Goal: Communication & Community: Answer question/provide support

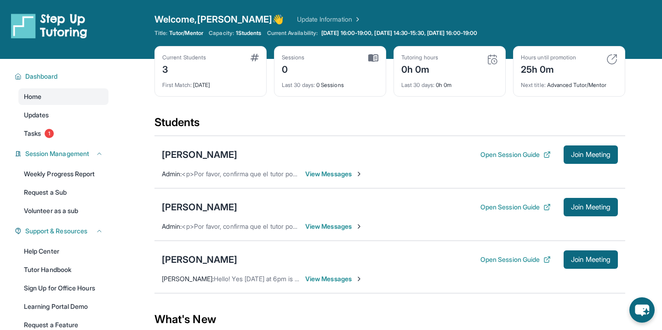
scroll to position [5, 0]
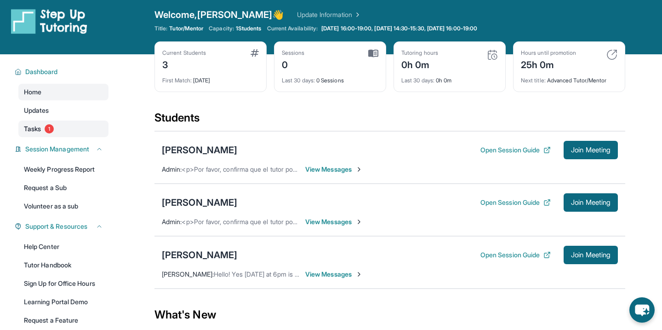
click at [51, 133] on link "Tasks 1" at bounding box center [63, 128] width 90 height 17
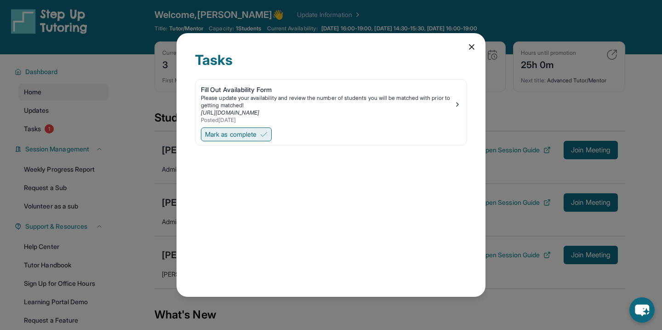
click at [257, 135] on span "Mark as complete" at bounding box center [230, 134] width 51 height 9
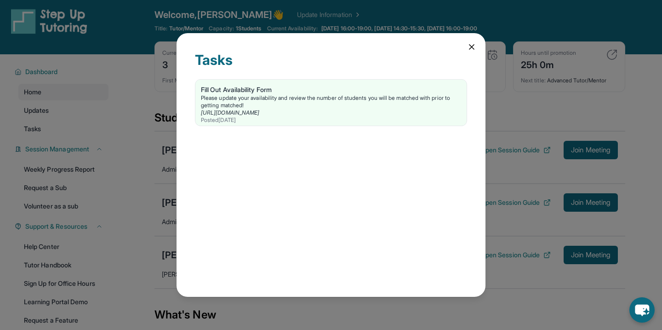
click at [475, 45] on icon at bounding box center [471, 46] width 9 height 9
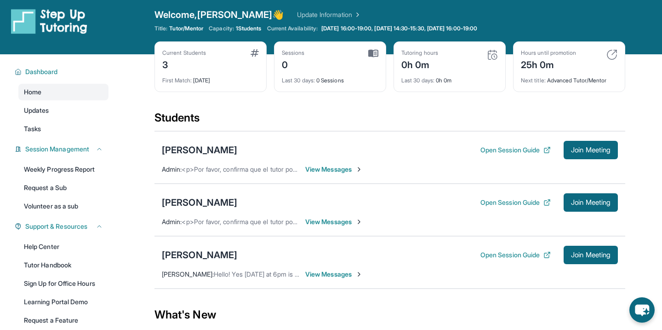
click at [252, 26] on span "1 Students" at bounding box center [249, 28] width 26 height 7
click at [310, 120] on div "Students" at bounding box center [389, 120] width 471 height 20
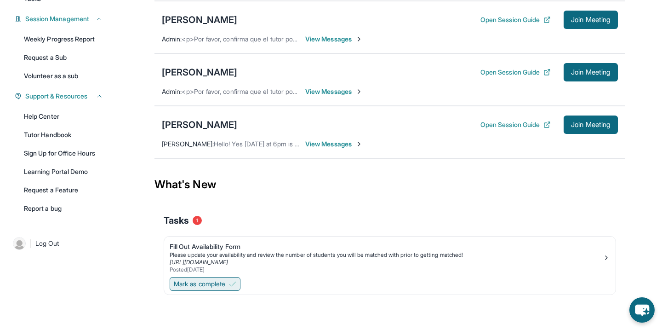
click at [194, 280] on span "Mark as complete" at bounding box center [199, 283] width 51 height 9
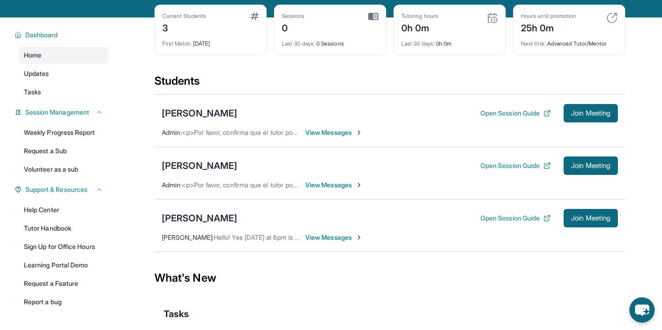
scroll to position [40, 0]
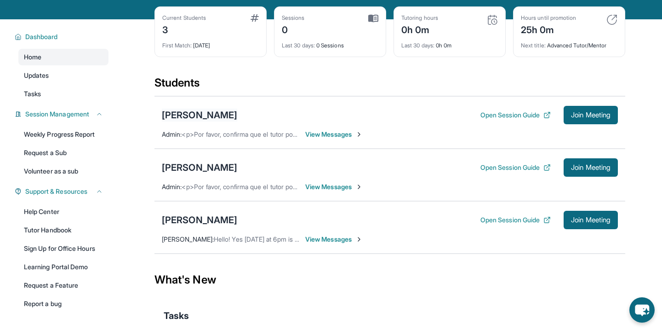
click at [182, 116] on div "[PERSON_NAME]" at bounding box center [199, 115] width 75 height 13
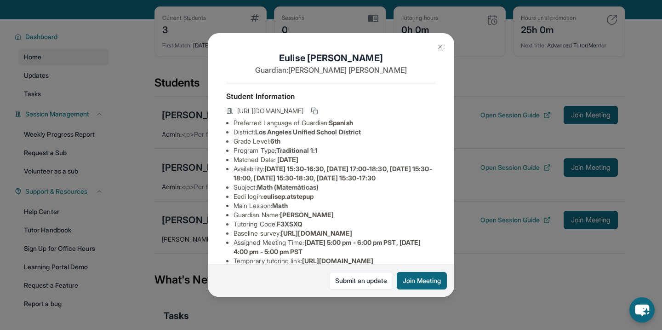
scroll to position [0, 0]
click at [386, 303] on div "Eulise Perez Guardian: Angelica Lopez Student Information https://student-porta…" at bounding box center [331, 165] width 662 height 330
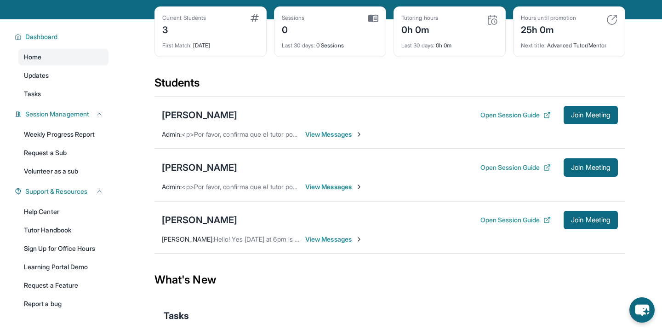
scroll to position [0, 0]
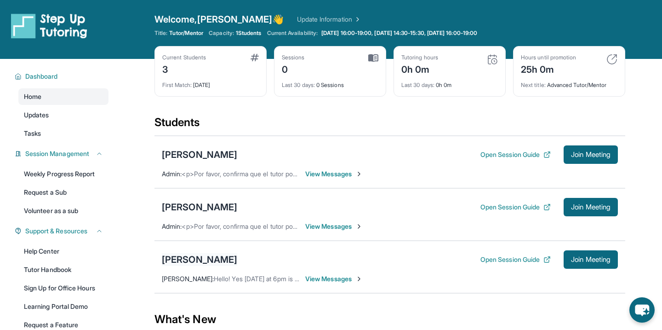
click at [179, 256] on div "[PERSON_NAME]" at bounding box center [199, 259] width 75 height 13
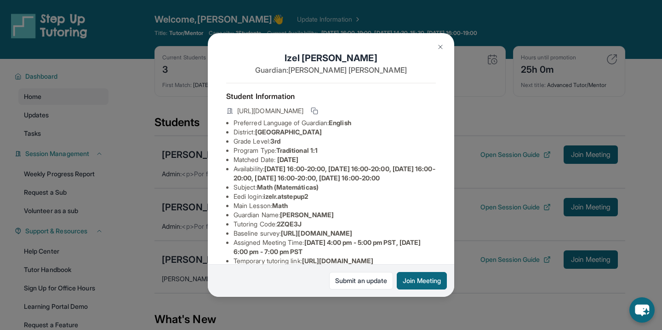
click at [303, 111] on span "https://student-portal.stepuptutoring.org/student/2ZQE3J" at bounding box center [270, 110] width 66 height 9
click at [219, 140] on div "Izel Rios Guardian: Windie Rios Student Information https://student-portal.step…" at bounding box center [331, 165] width 246 height 264
click at [292, 310] on div "Izel Rios Guardian: Windie Rios Student Information https://student-portal.step…" at bounding box center [331, 165] width 662 height 330
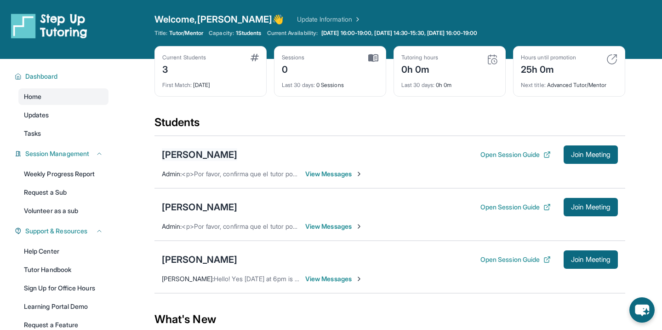
click at [191, 153] on div "[PERSON_NAME]" at bounding box center [199, 154] width 75 height 13
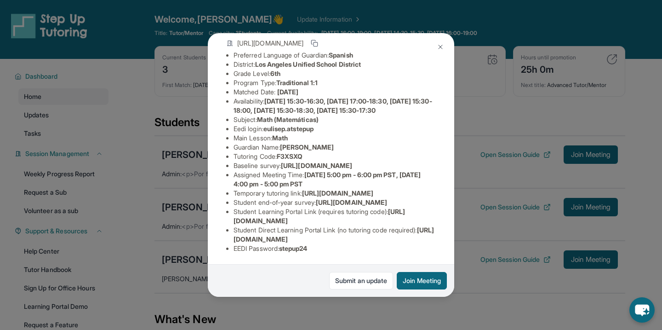
scroll to position [117, 0]
click at [440, 46] on img at bounding box center [440, 46] width 7 height 7
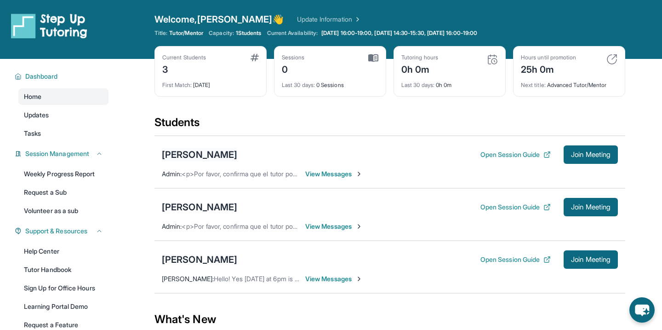
click at [195, 154] on div "[PERSON_NAME]" at bounding box center [199, 154] width 75 height 13
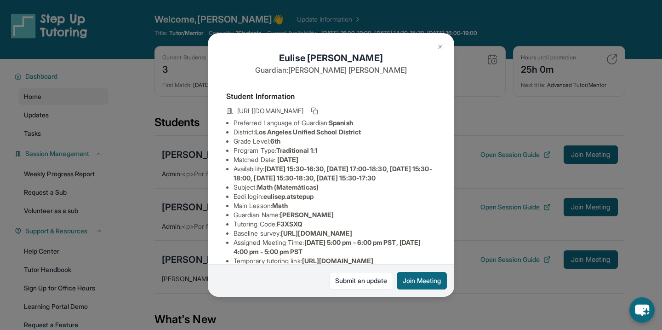
click at [440, 44] on img at bounding box center [440, 46] width 7 height 7
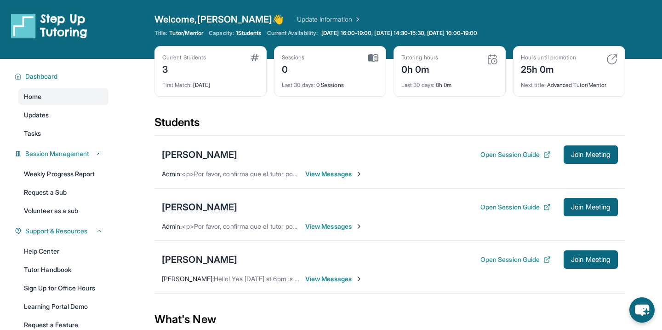
click at [208, 205] on div "[PERSON_NAME]" at bounding box center [199, 206] width 75 height 13
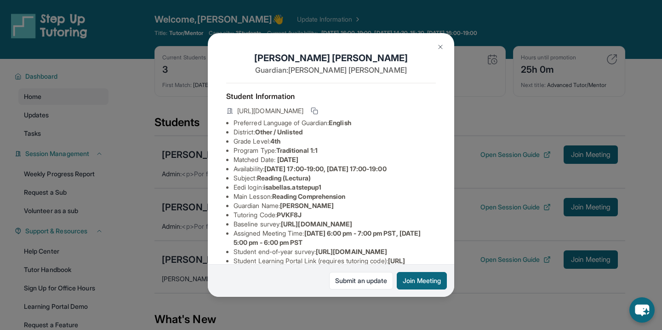
click at [442, 45] on img at bounding box center [440, 46] width 7 height 7
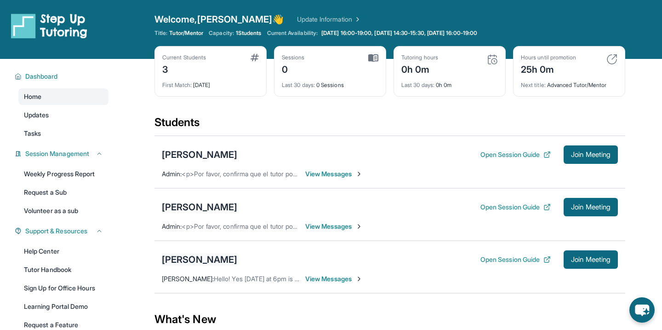
click at [181, 255] on div "[PERSON_NAME]" at bounding box center [199, 259] width 75 height 13
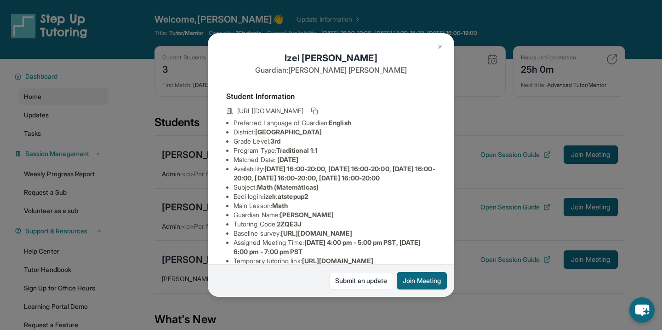
click at [440, 45] on img at bounding box center [440, 46] width 7 height 7
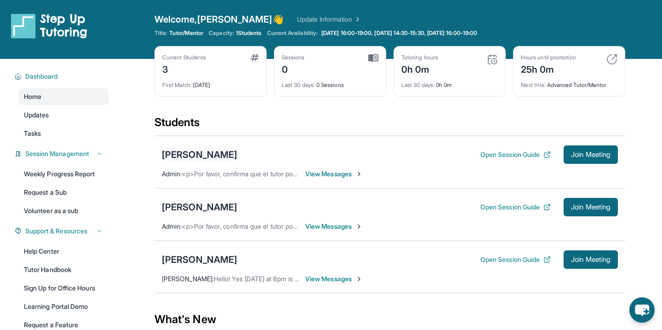
click at [206, 155] on div "[PERSON_NAME]" at bounding box center [199, 154] width 75 height 13
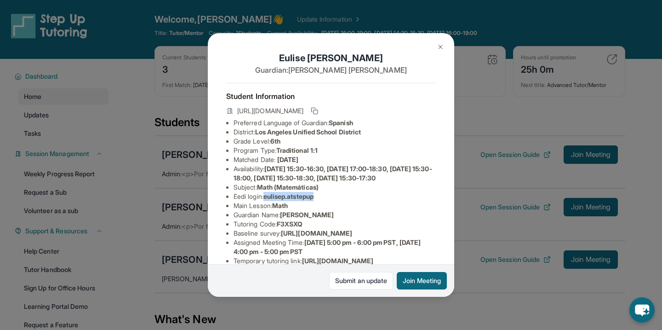
drag, startPoint x: 268, startPoint y: 206, endPoint x: 321, endPoint y: 204, distance: 53.4
click at [322, 201] on li "Eedi login : eulisep.atstepup" at bounding box center [335, 196] width 202 height 9
copy span "eulisep.atstepup"
click at [373, 201] on li "Eedi login : eulisep.atstepup" at bounding box center [335, 196] width 202 height 9
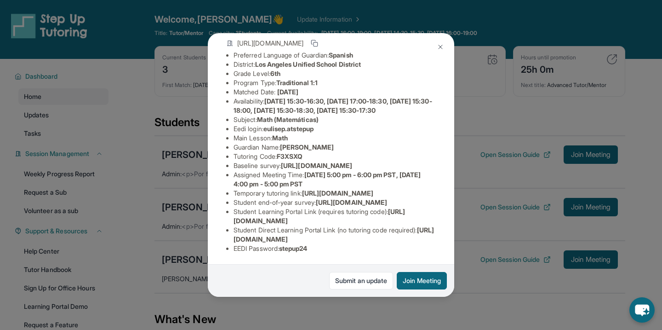
scroll to position [97, 2]
click at [160, 156] on div "Eulise Perez Guardian: Angelica Lopez Student Information https://student-porta…" at bounding box center [331, 165] width 662 height 330
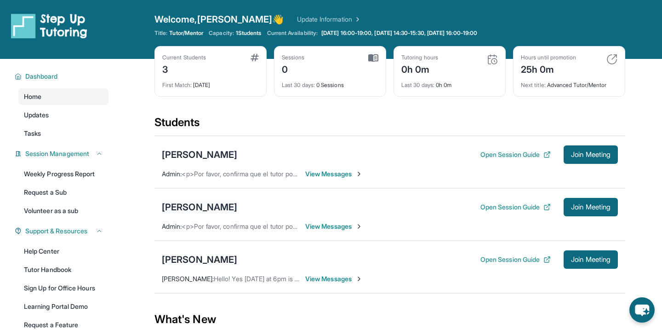
click at [199, 210] on div "[PERSON_NAME]" at bounding box center [199, 206] width 75 height 13
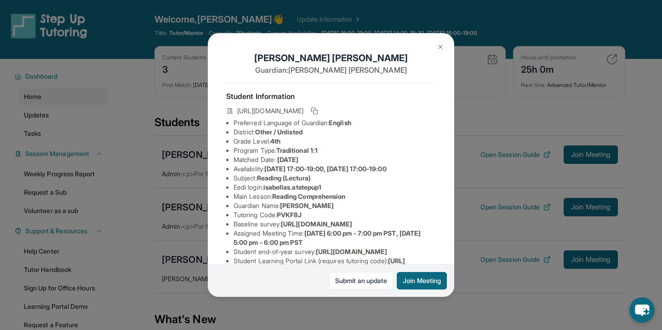
click at [286, 214] on span "PVKF8J" at bounding box center [289, 215] width 25 height 8
click at [137, 199] on div "Isabella Sibrian Guardian: Ingrid Zaldana Student Information https://student-p…" at bounding box center [331, 165] width 662 height 330
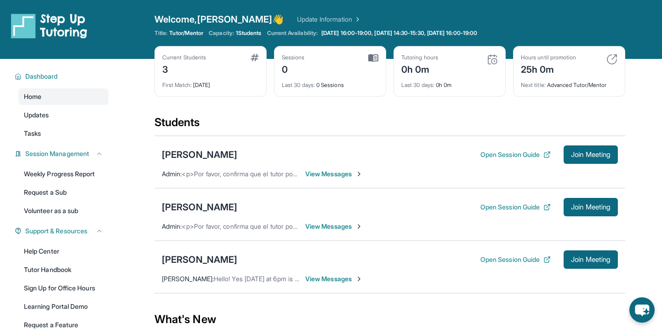
click at [175, 147] on div "Eulise Perez Open Session Guide Join Meeting" at bounding box center [390, 154] width 456 height 18
click at [178, 154] on div "[PERSON_NAME]" at bounding box center [199, 154] width 75 height 13
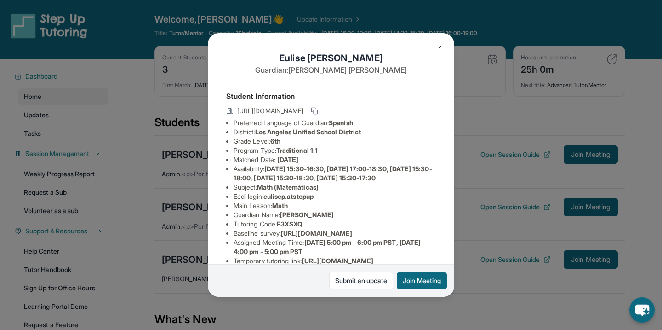
click at [303, 110] on span "https://student-portal.stepuptutoring.org/student/F3XSXQ" at bounding box center [270, 110] width 66 height 9
copy div "https://student-portal.stepuptutoring.org/student/F3XSXQ"
click at [349, 192] on li "Subject : Math (Matemáticas)" at bounding box center [335, 187] width 202 height 9
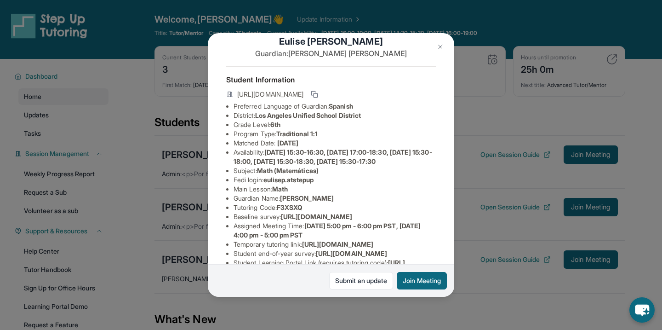
scroll to position [27, 0]
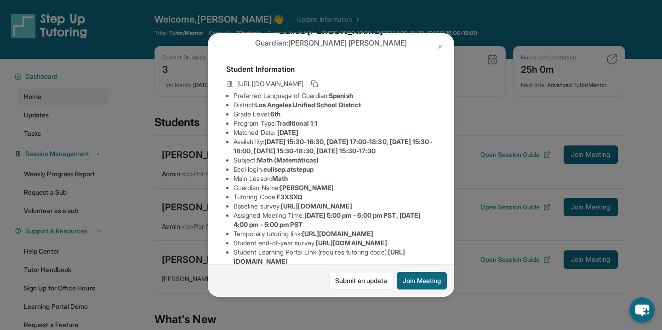
click at [289, 200] on span "F3XSXQ" at bounding box center [290, 197] width 26 height 8
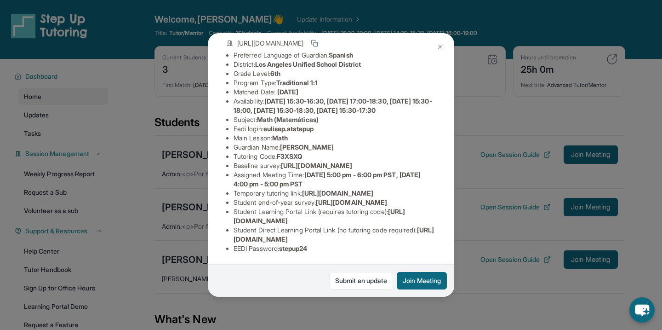
scroll to position [160, 0]
click at [302, 249] on span "stepup24" at bounding box center [293, 248] width 29 height 8
drag, startPoint x: 302, startPoint y: 249, endPoint x: 270, endPoint y: 240, distance: 33.0
click at [270, 240] on span "https://student-portal.stepuptutoring.org/student/F3XSXQ" at bounding box center [334, 234] width 200 height 17
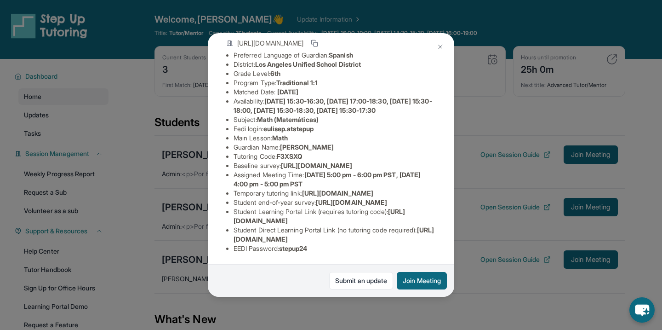
scroll to position [91, 0]
click at [302, 197] on span "https://www.thelessonspace.com/space/dd1d5019-1312-42fc-9469-36a6ed1383e3/" at bounding box center [337, 193] width 71 height 8
click at [282, 125] on span "eulisep.atstepup" at bounding box center [288, 129] width 50 height 8
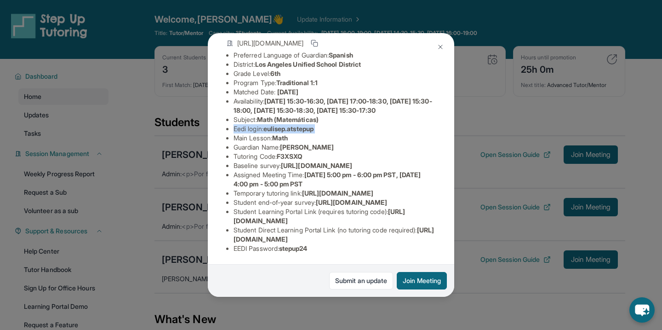
click at [282, 125] on span "eulisep.atstepup" at bounding box center [288, 129] width 50 height 8
click at [269, 125] on span "eulisep.atstepup" at bounding box center [288, 129] width 50 height 8
drag, startPoint x: 267, startPoint y: 116, endPoint x: 329, endPoint y: 116, distance: 61.6
click at [329, 124] on li "Eedi login : eulisep.atstepup" at bounding box center [335, 128] width 202 height 9
copy span "eulisep.atstepup"
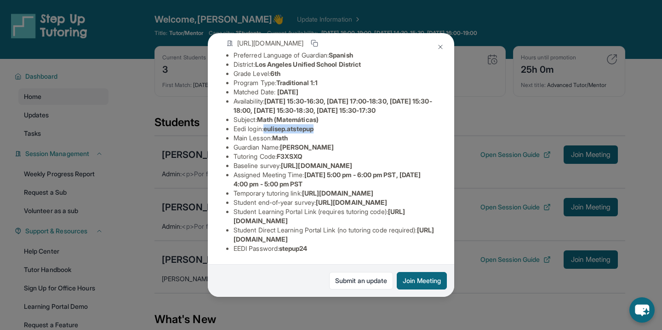
scroll to position [160, 0]
drag, startPoint x: 283, startPoint y: 248, endPoint x: 327, endPoint y: 247, distance: 43.7
click at [327, 246] on li "EEDI Password : stepup24" at bounding box center [335, 248] width 202 height 9
copy span "stepup24"
click at [348, 215] on li "Student Learning Portal Link (requires tutoring code) : https://student-portal.…" at bounding box center [335, 216] width 202 height 18
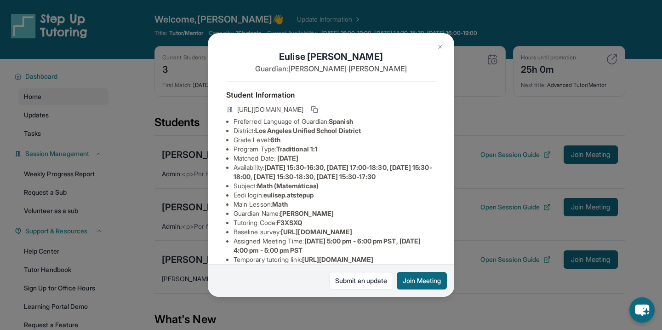
scroll to position [0, 0]
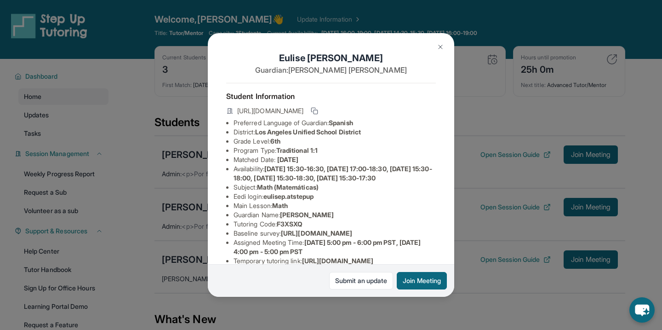
click at [528, 179] on div "Eulise Perez Guardian: Angelica Lopez Student Information https://student-porta…" at bounding box center [331, 165] width 662 height 330
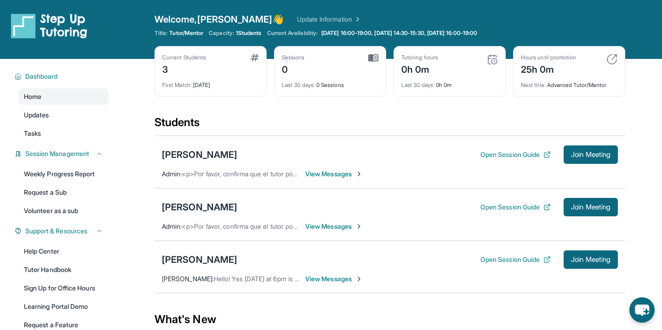
click at [197, 203] on div "[PERSON_NAME]" at bounding box center [199, 206] width 75 height 13
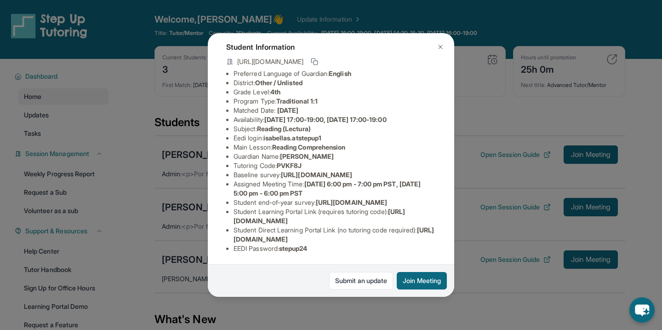
scroll to position [114, 0]
click at [159, 269] on div "Isabella Sibrian Guardian: Ingrid Zaldana Student Information https://student-p…" at bounding box center [331, 165] width 662 height 330
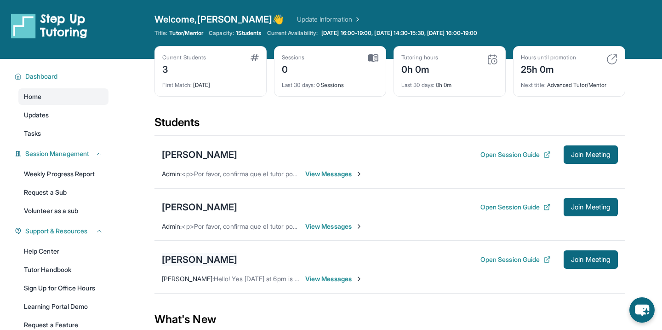
click at [180, 265] on div "[PERSON_NAME]" at bounding box center [199, 259] width 75 height 13
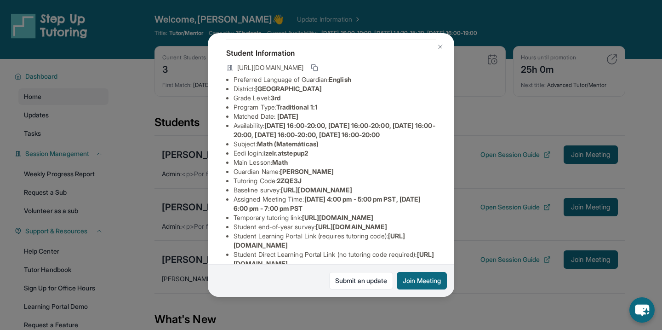
scroll to position [46, 0]
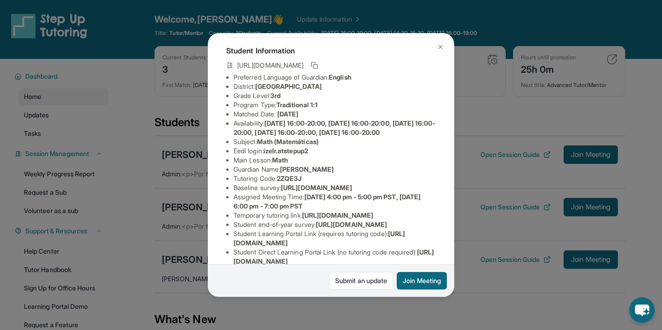
click at [158, 202] on div "Izel Rios Guardian: Windie Rios Student Information https://student-portal.step…" at bounding box center [331, 165] width 662 height 330
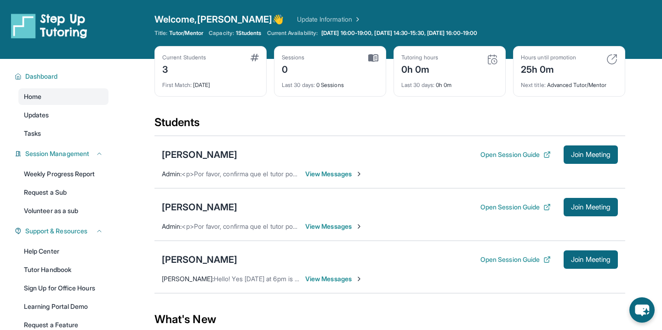
scroll to position [89, 0]
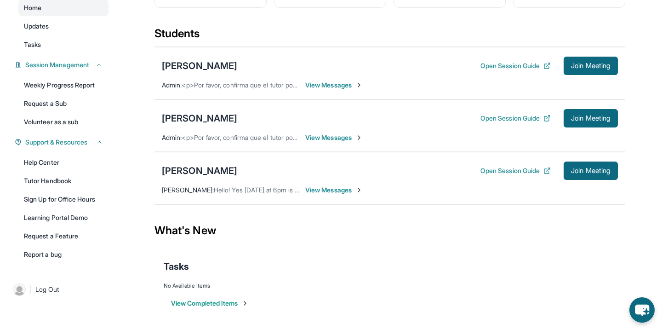
click at [617, 27] on div "Students" at bounding box center [389, 36] width 471 height 20
click at [573, 69] on span "Join Meeting" at bounding box center [591, 66] width 40 height 6
click at [337, 84] on span "View Messages" at bounding box center [333, 84] width 57 height 9
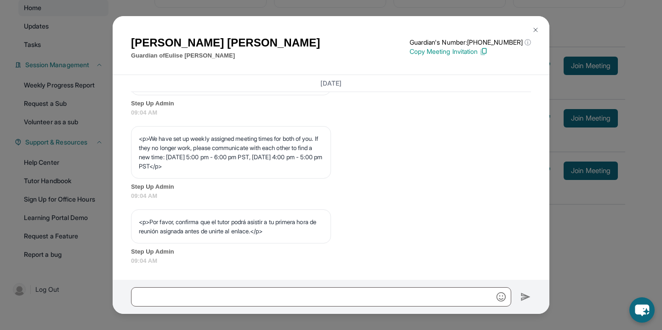
scroll to position [509, 0]
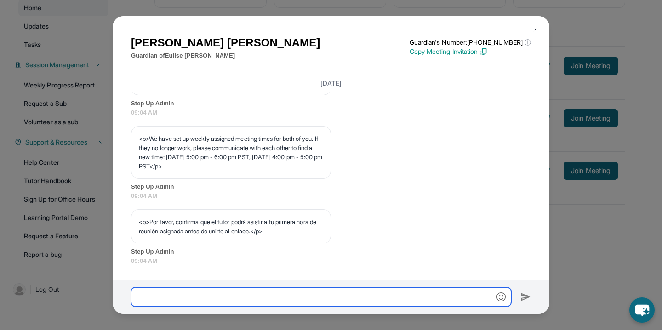
click at [213, 300] on input "text" at bounding box center [321, 296] width 380 height 19
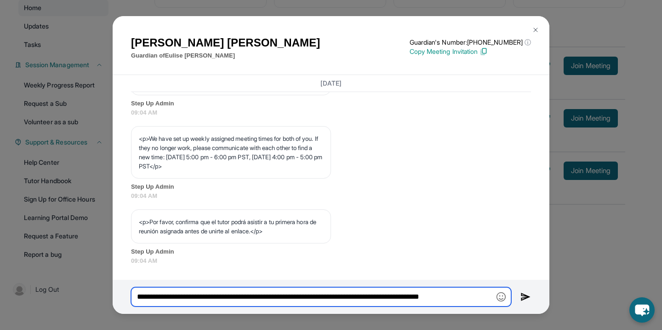
type input "**********"
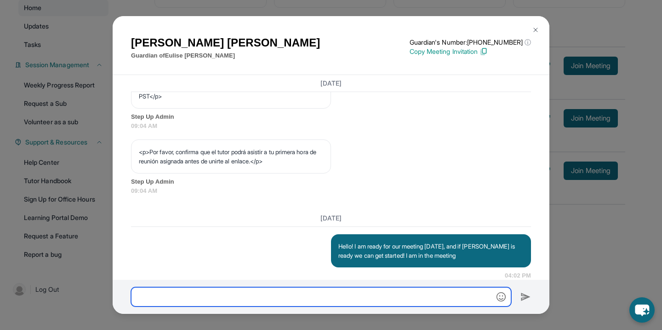
scroll to position [594, 0]
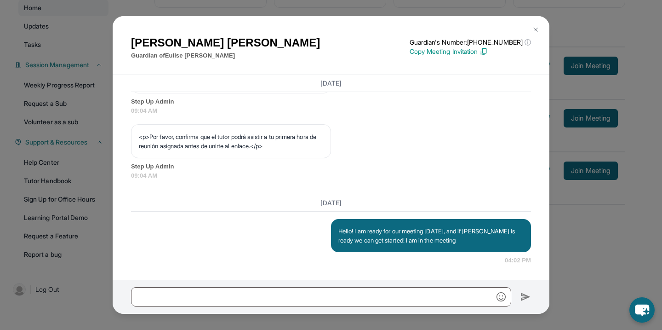
click at [538, 29] on img at bounding box center [535, 29] width 7 height 7
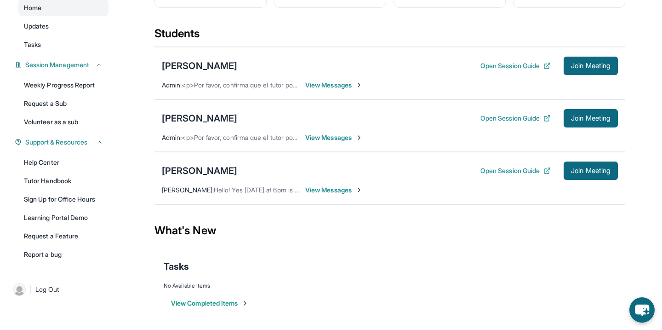
click at [323, 80] on span "View Messages" at bounding box center [333, 84] width 57 height 9
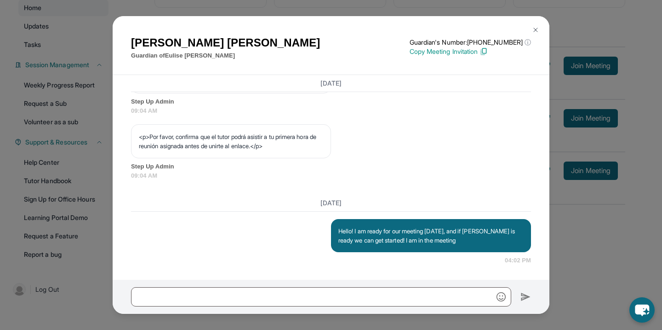
click at [534, 28] on img at bounding box center [535, 29] width 7 height 7
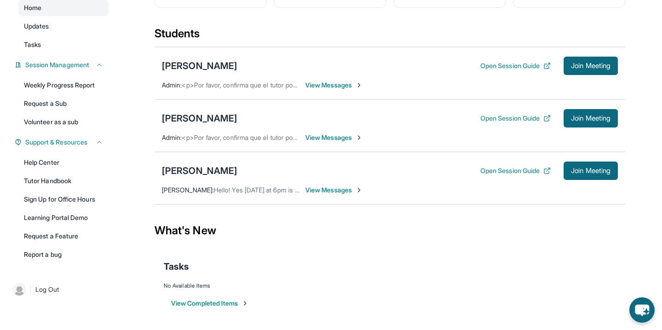
click at [330, 81] on span "View Messages" at bounding box center [333, 84] width 57 height 9
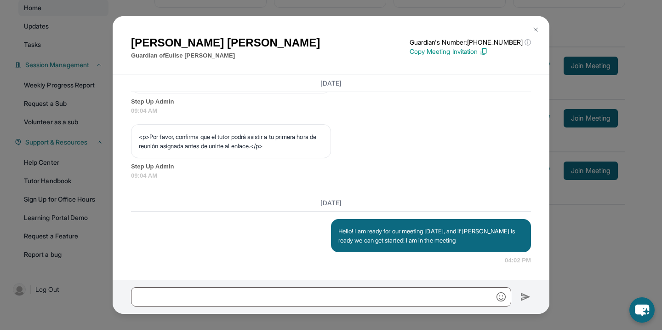
click at [538, 26] on img at bounding box center [535, 29] width 7 height 7
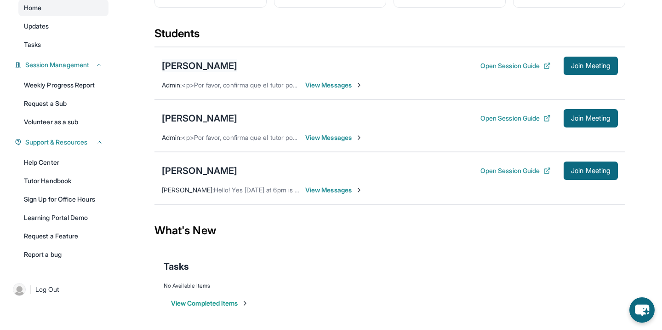
click at [192, 67] on div "[PERSON_NAME]" at bounding box center [199, 65] width 75 height 13
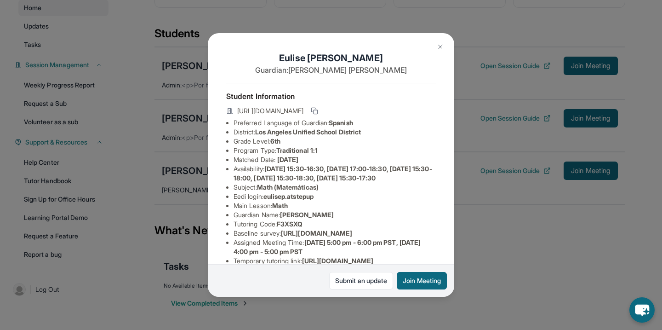
click at [283, 110] on span "https://student-portal.stepuptutoring.org/student/F3XSXQ" at bounding box center [270, 110] width 66 height 9
copy div "https://student-portal.stepuptutoring.org/student/F3XSXQ"
click at [336, 139] on li "Grade Level: 6th" at bounding box center [335, 141] width 202 height 9
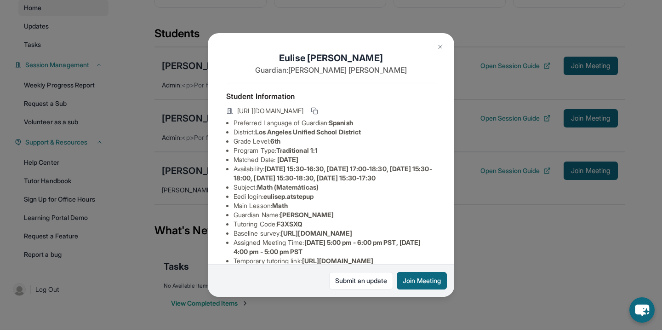
scroll to position [160, 0]
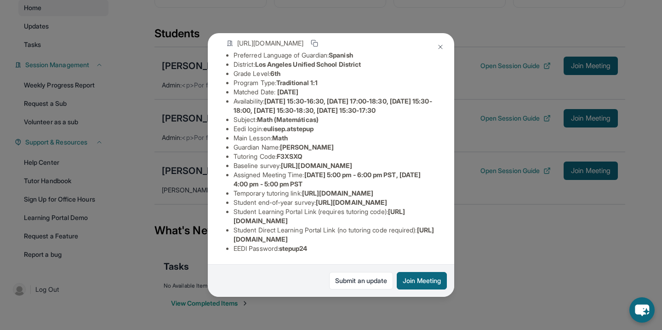
click at [441, 47] on img at bounding box center [440, 46] width 7 height 7
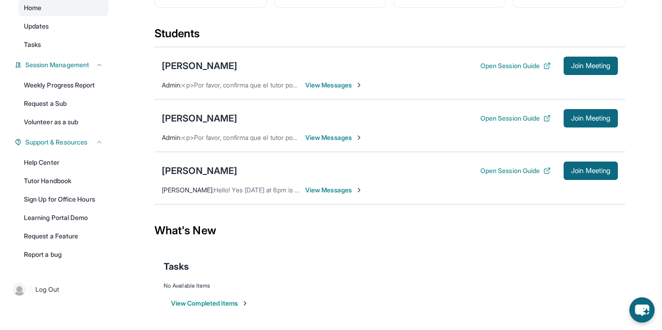
click at [320, 79] on div "Eulise Perez Open Session Guide Join Meeting Admin : <p>Por favor, confirma que…" at bounding box center [389, 73] width 471 height 52
click at [326, 89] on span "View Messages" at bounding box center [333, 84] width 57 height 9
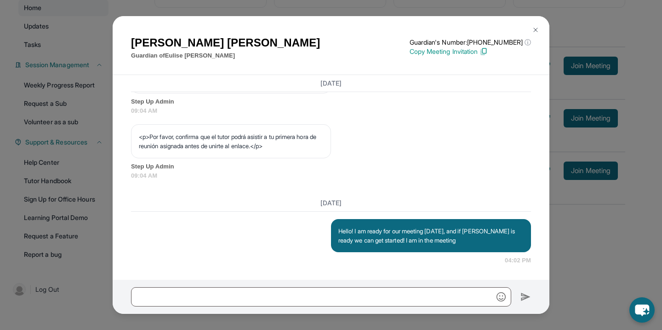
scroll to position [594, 0]
click at [532, 31] on img at bounding box center [535, 29] width 7 height 7
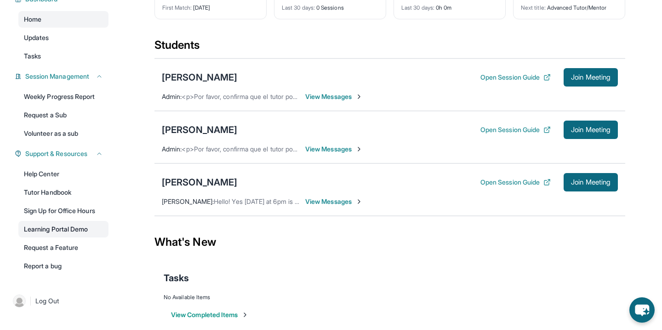
scroll to position [80, 0]
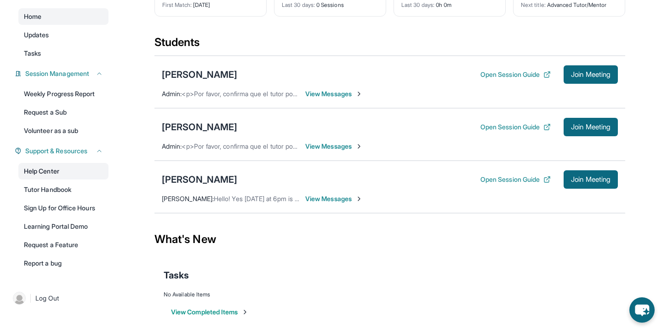
click at [57, 166] on link "Help Center" at bounding box center [63, 171] width 90 height 17
click at [332, 92] on span "View Messages" at bounding box center [333, 93] width 57 height 9
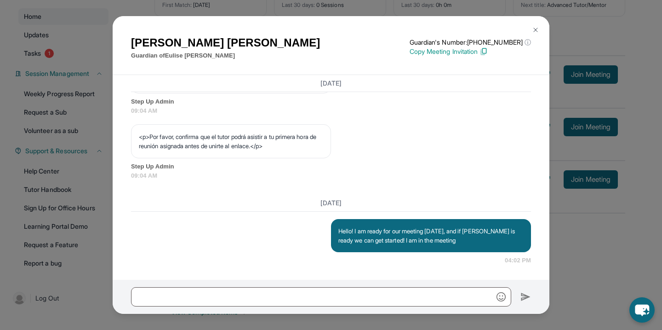
scroll to position [594, 0]
click at [537, 29] on img at bounding box center [535, 29] width 7 height 7
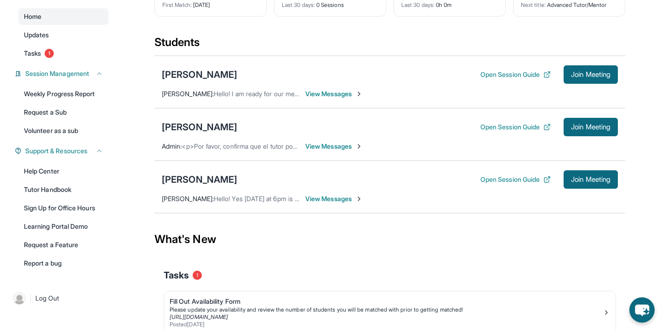
scroll to position [135, 0]
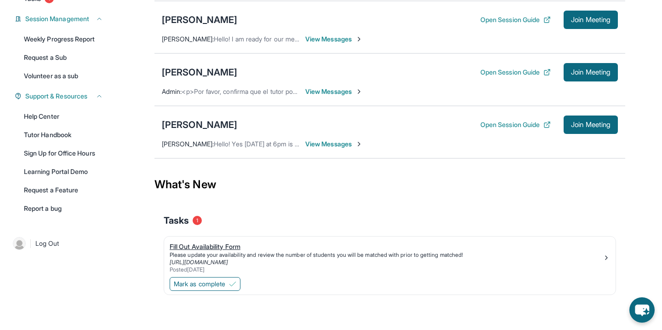
click at [360, 255] on div "Please update your availability and review the number of students you will be m…" at bounding box center [386, 254] width 433 height 7
click at [193, 275] on div "Mark as complete" at bounding box center [390, 284] width 452 height 19
click at [195, 283] on span "Mark as complete" at bounding box center [199, 283] width 51 height 9
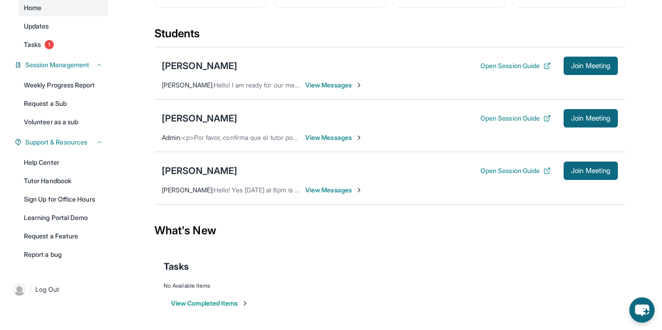
scroll to position [0, 0]
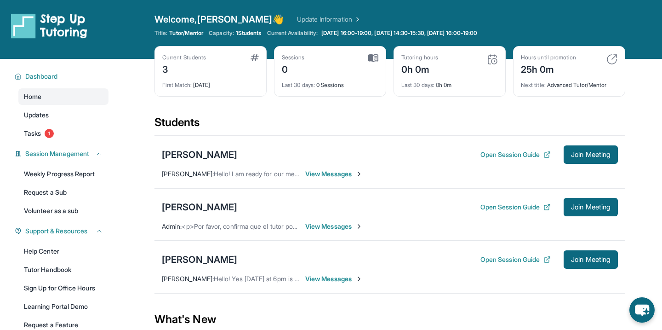
click at [225, 114] on div "Current Students 3 First Match : 3 days ago Sessions 0 Last 30 days : 0 Session…" at bounding box center [389, 80] width 471 height 69
click at [48, 133] on span "1" at bounding box center [49, 133] width 9 height 9
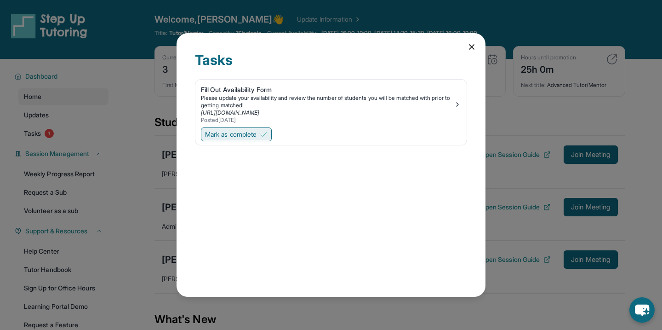
click at [266, 137] on img at bounding box center [263, 134] width 7 height 7
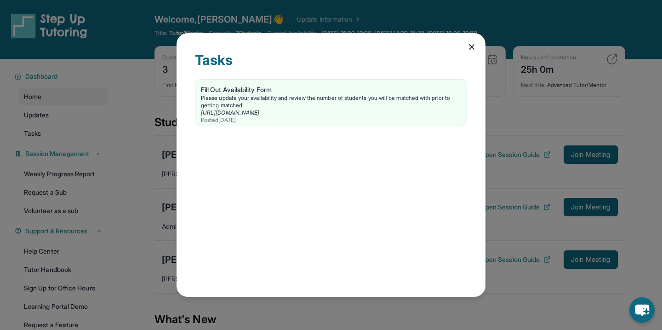
click at [469, 49] on icon at bounding box center [471, 47] width 5 height 5
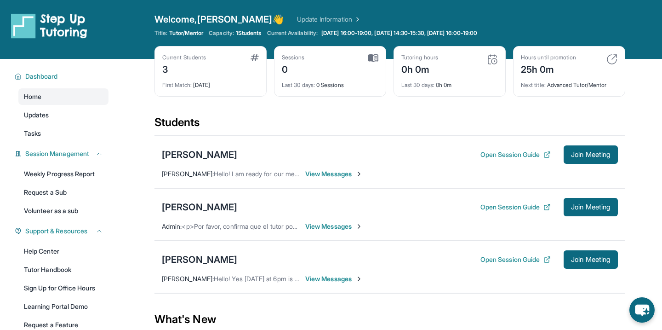
click at [333, 173] on span "View Messages" at bounding box center [333, 173] width 57 height 9
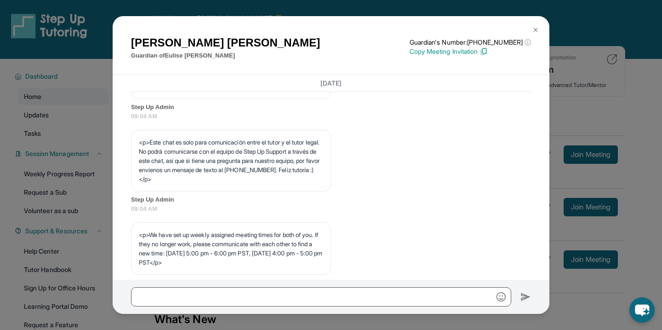
scroll to position [312, 0]
click at [533, 29] on img at bounding box center [535, 29] width 7 height 7
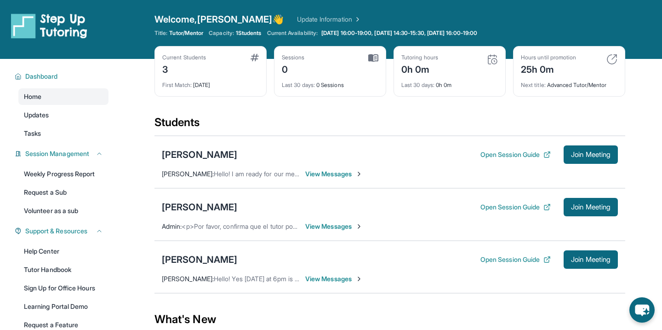
click at [319, 172] on span "View Messages" at bounding box center [333, 173] width 57 height 9
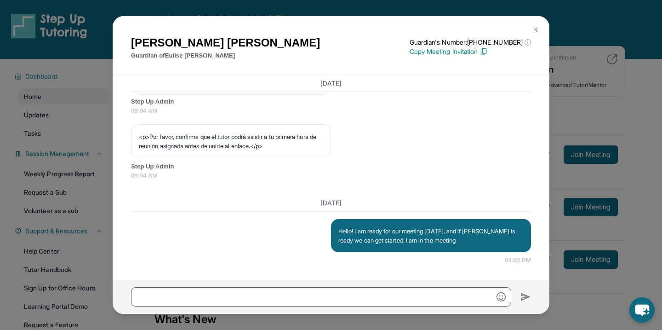
scroll to position [594, 0]
click at [539, 28] on button at bounding box center [535, 30] width 18 height 18
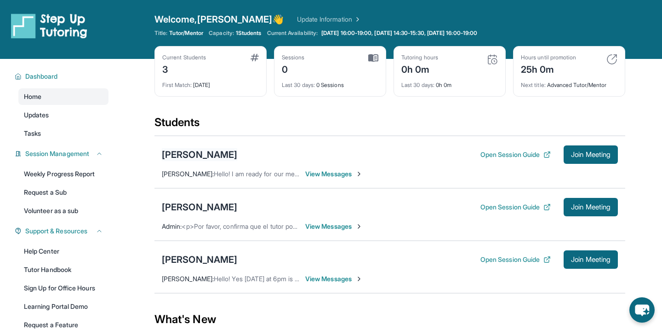
click at [206, 154] on div "[PERSON_NAME]" at bounding box center [199, 154] width 75 height 13
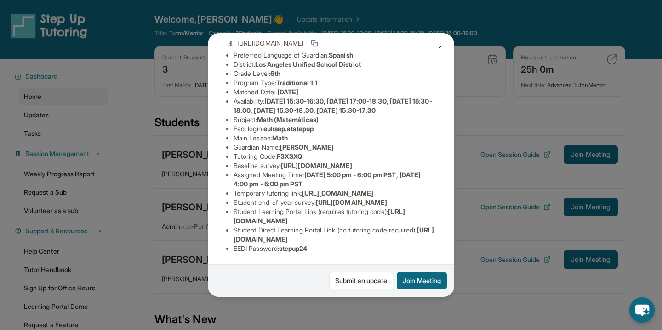
scroll to position [160, 0]
click at [445, 49] on button at bounding box center [440, 47] width 18 height 18
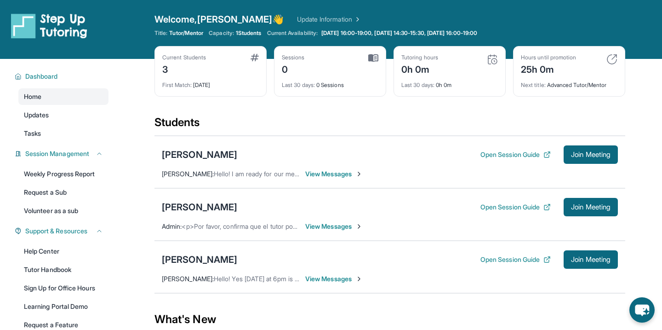
click at [333, 171] on span "View Messages" at bounding box center [333, 173] width 57 height 9
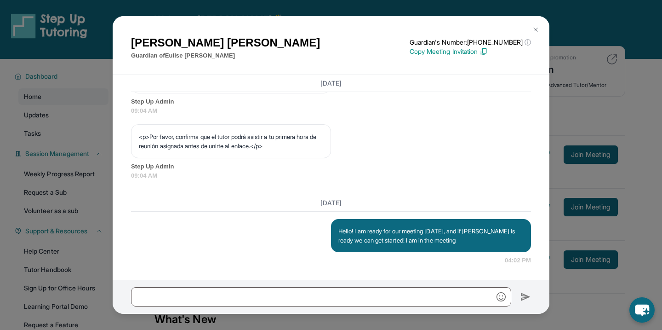
scroll to position [594, 0]
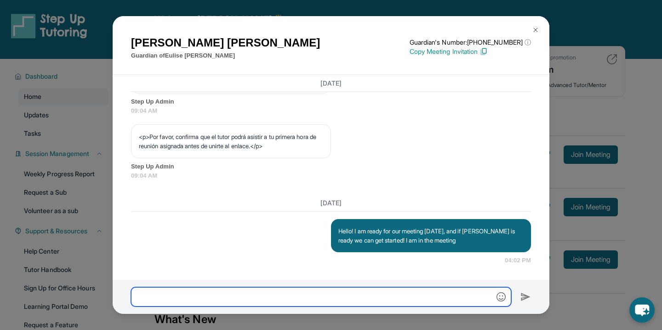
click at [207, 298] on input "text" at bounding box center [321, 296] width 380 height 19
type input "*"
type input "**********"
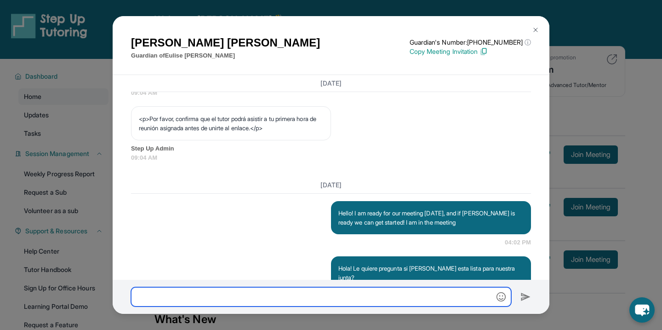
scroll to position [639, 0]
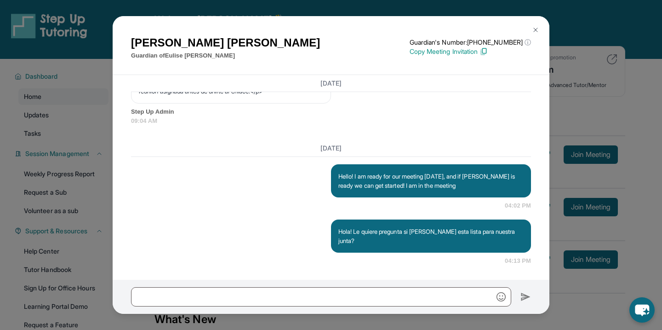
click at [538, 27] on img at bounding box center [535, 29] width 7 height 7
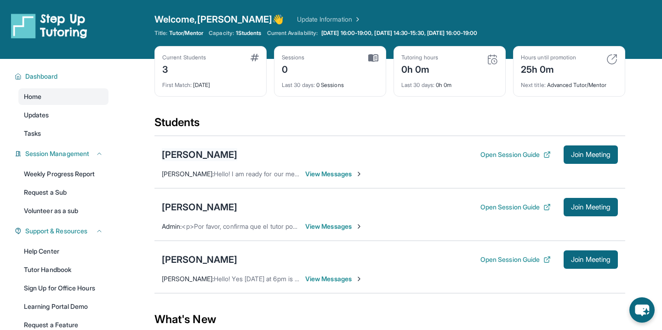
click at [204, 157] on div "[PERSON_NAME]" at bounding box center [199, 154] width 75 height 13
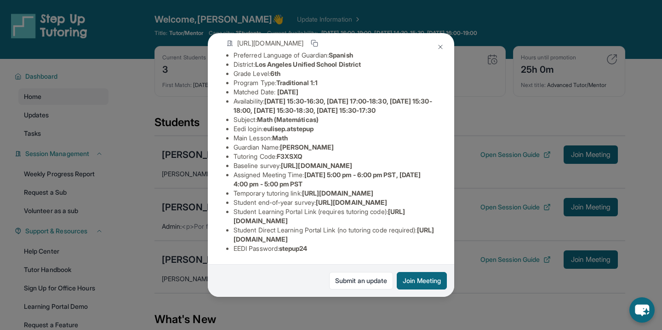
scroll to position [102, 0]
click at [293, 152] on span "F3XSXQ" at bounding box center [290, 156] width 26 height 8
click at [441, 47] on img at bounding box center [440, 46] width 7 height 7
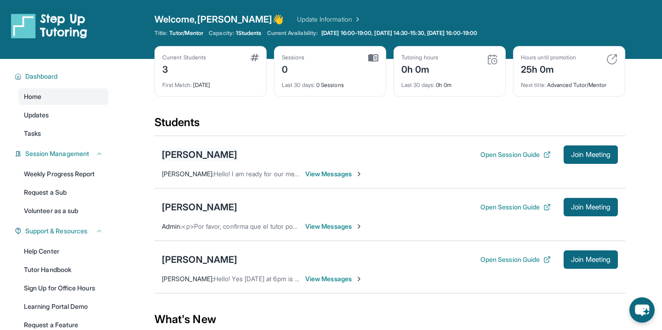
click at [203, 155] on div "[PERSON_NAME]" at bounding box center [199, 154] width 75 height 13
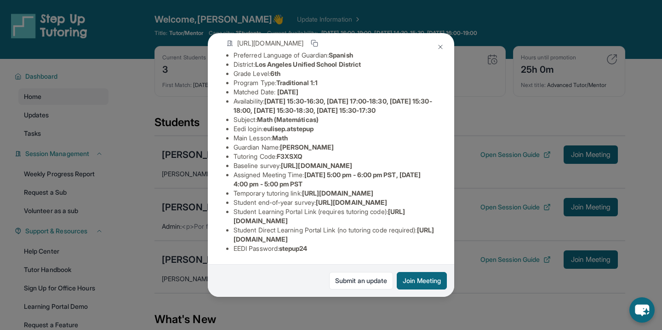
scroll to position [139, 0]
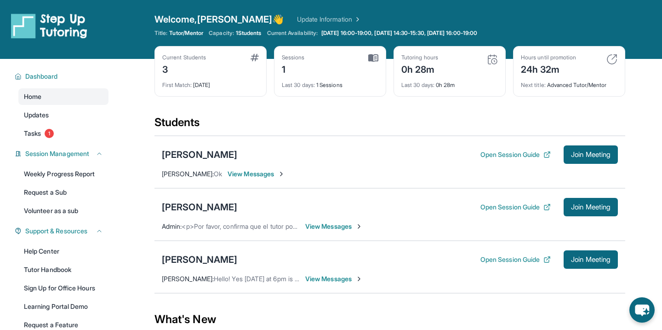
click at [84, 124] on div "Home Updates Tasks 1" at bounding box center [63, 114] width 90 height 53
click at [51, 142] on div "Dashboard Home Updates Tasks 1 Session Management Weekly Progress Report Reques…" at bounding box center [59, 209] width 118 height 300
click at [46, 140] on link "Tasks 1" at bounding box center [63, 133] width 90 height 17
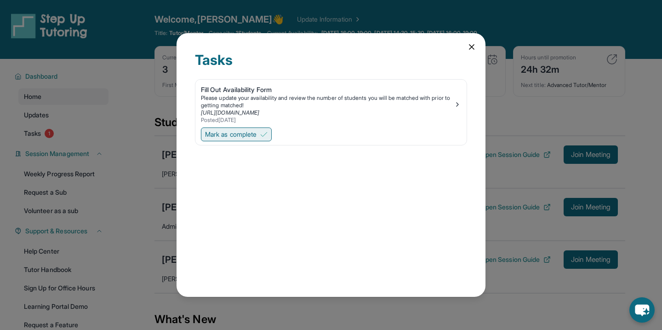
click at [220, 128] on button "Mark as complete" at bounding box center [236, 134] width 71 height 14
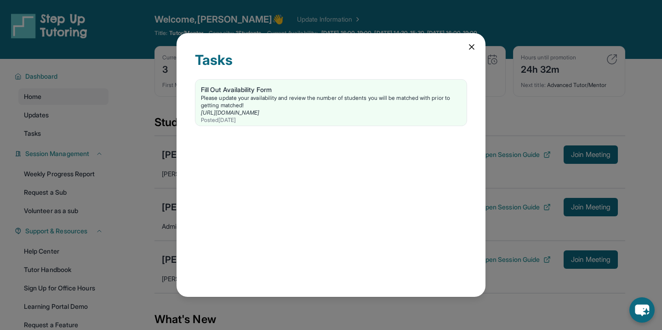
click at [477, 46] on div "Tasks Fill Out Availability Form Please update your availability and review the…" at bounding box center [331, 165] width 309 height 264
click at [475, 46] on icon at bounding box center [471, 46] width 9 height 9
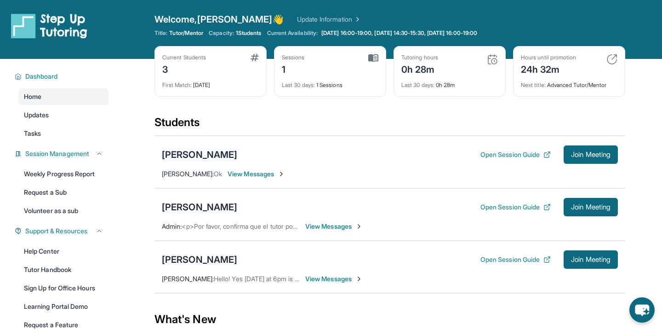
click at [200, 153] on div "[PERSON_NAME]" at bounding box center [199, 154] width 75 height 13
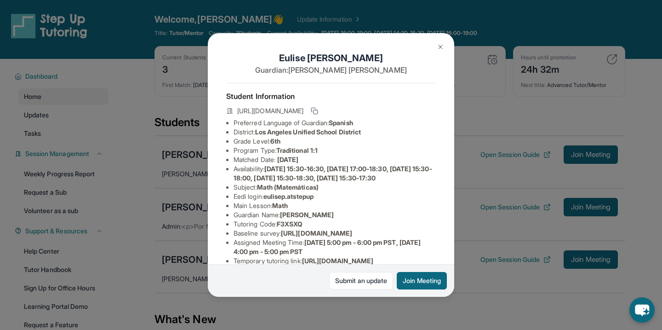
click at [443, 46] on img at bounding box center [440, 46] width 7 height 7
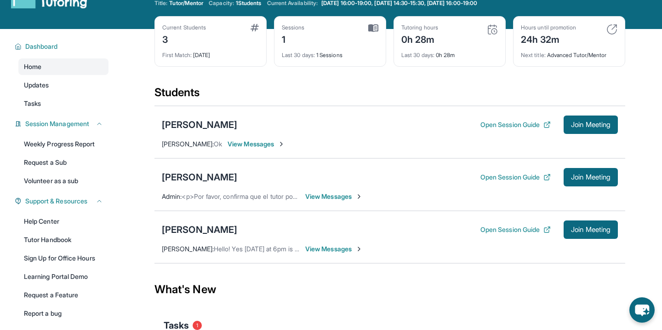
scroll to position [135, 0]
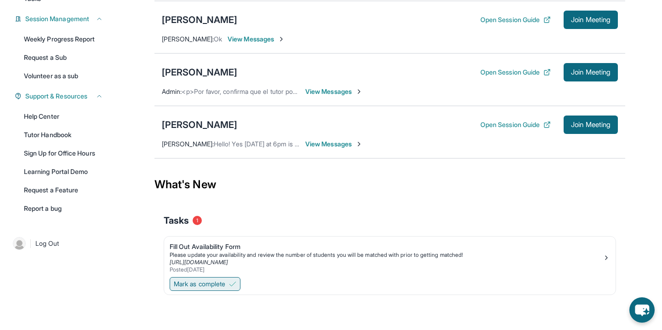
click at [196, 284] on span "Mark as complete" at bounding box center [199, 283] width 51 height 9
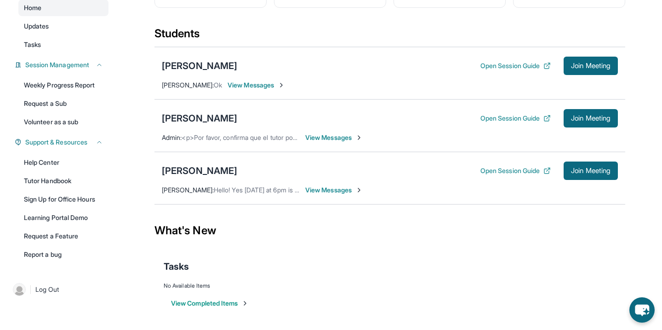
scroll to position [0, 0]
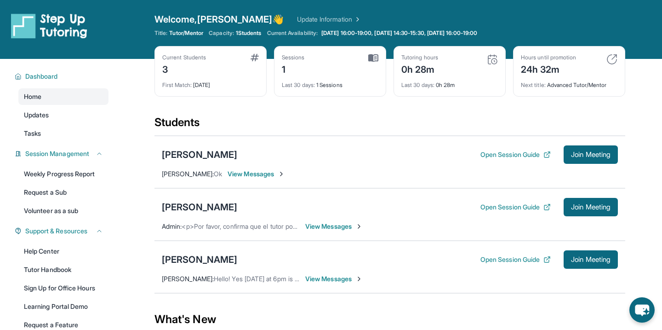
click at [293, 132] on div "Students" at bounding box center [389, 125] width 471 height 20
click at [326, 279] on span "View Messages" at bounding box center [333, 278] width 57 height 9
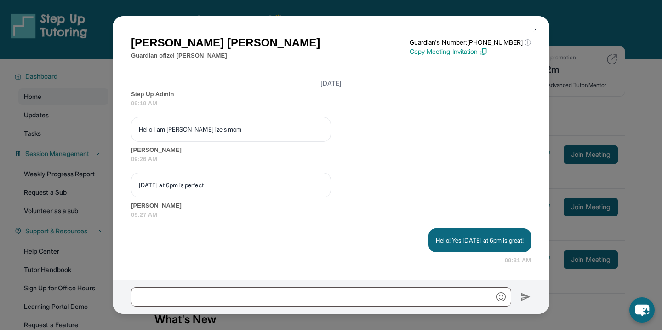
scroll to position [657, 0]
click at [532, 25] on button at bounding box center [535, 30] width 18 height 18
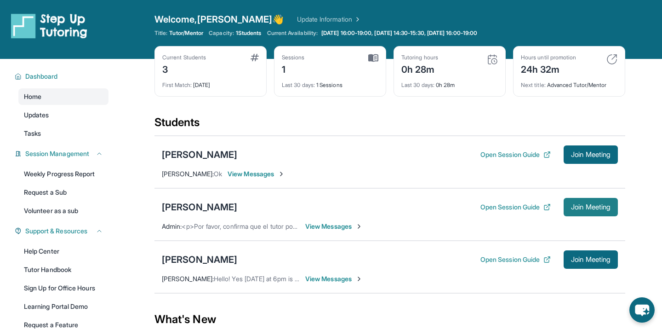
click at [586, 210] on span "Join Meeting" at bounding box center [591, 207] width 40 height 6
click at [586, 206] on span "Join Meeting" at bounding box center [591, 207] width 40 height 6
click at [192, 203] on div "[PERSON_NAME]" at bounding box center [199, 206] width 75 height 13
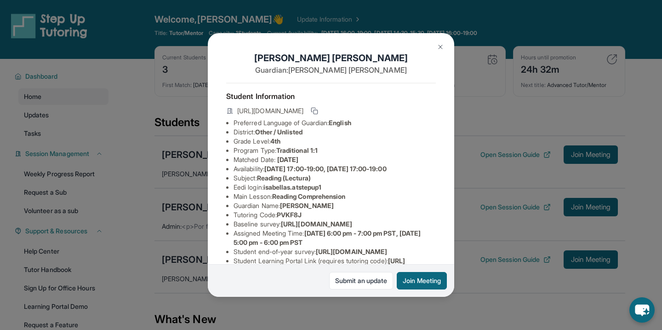
click at [446, 47] on button at bounding box center [440, 47] width 18 height 18
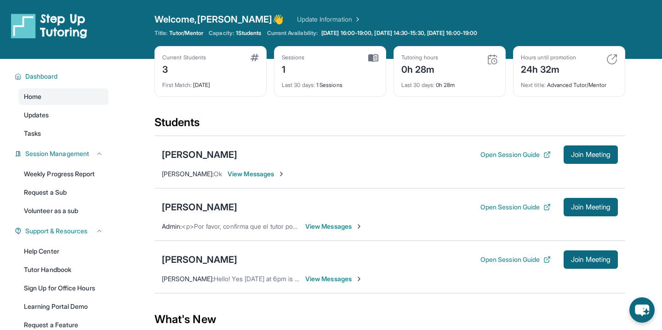
click at [326, 228] on span "View Messages" at bounding box center [333, 226] width 57 height 9
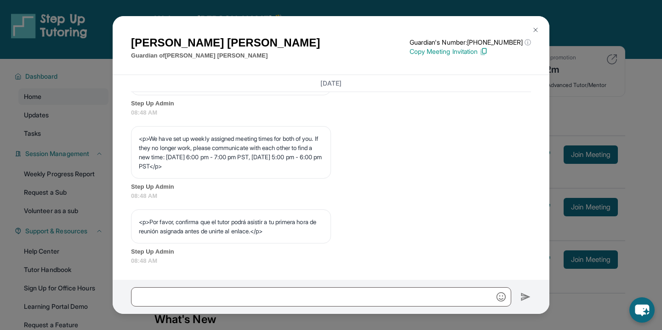
scroll to position [509, 0]
click at [303, 284] on div at bounding box center [331, 297] width 437 height 34
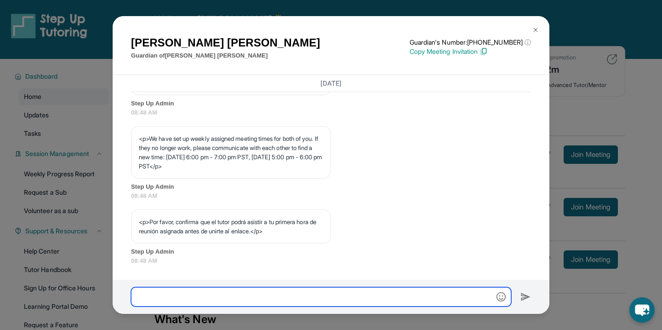
click at [288, 300] on input "text" at bounding box center [321, 296] width 380 height 19
type input "**********"
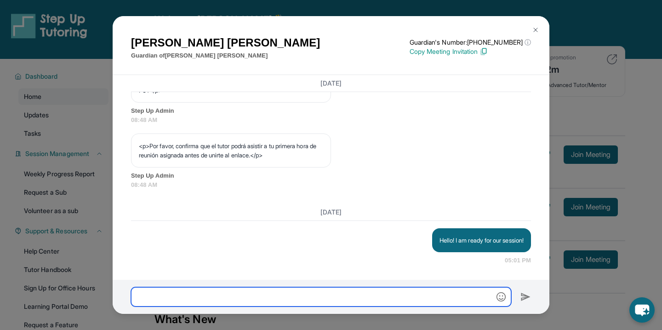
scroll to position [584, 0]
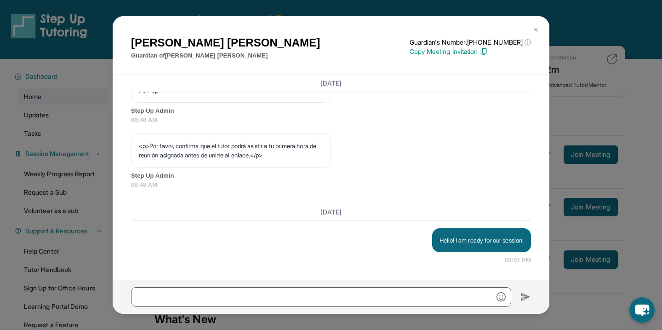
click at [535, 29] on img at bounding box center [535, 29] width 7 height 7
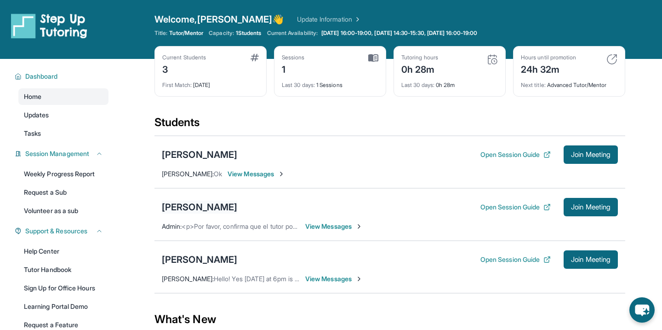
click at [189, 206] on div "[PERSON_NAME]" at bounding box center [199, 206] width 75 height 13
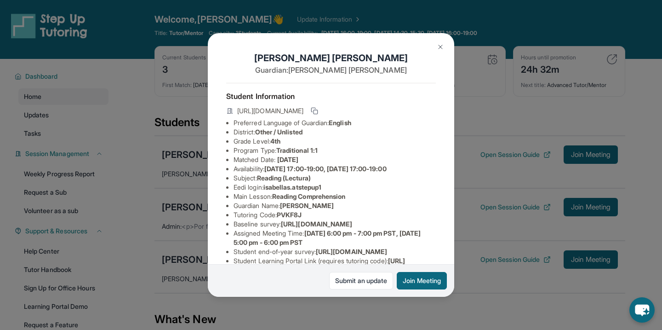
click at [442, 43] on img at bounding box center [440, 46] width 7 height 7
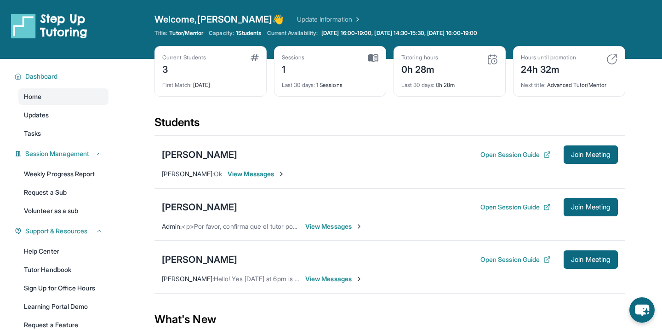
click at [335, 228] on span "View Messages" at bounding box center [333, 226] width 57 height 9
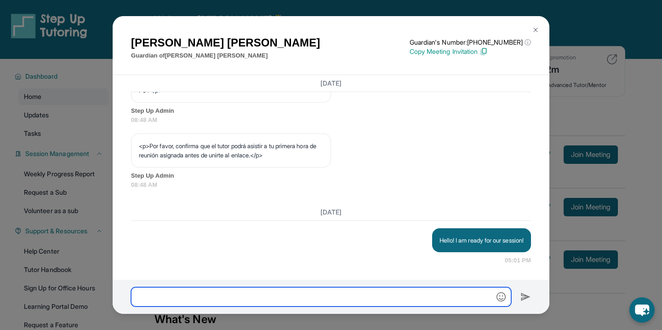
click at [293, 295] on input "text" at bounding box center [321, 296] width 380 height 19
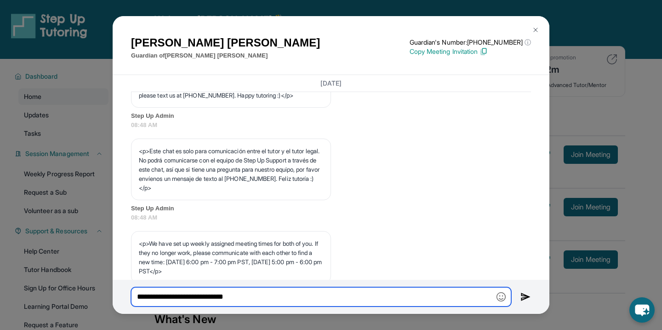
scroll to position [302, 0]
type input "**********"
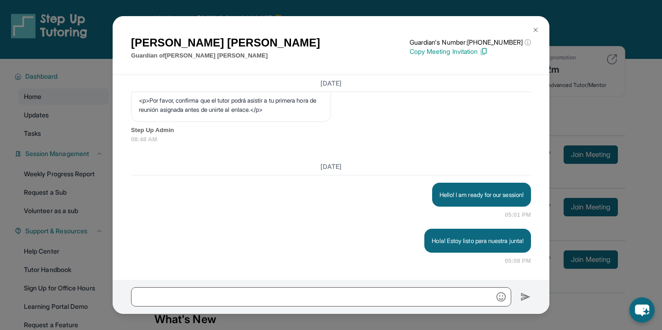
click at [538, 29] on img at bounding box center [535, 29] width 7 height 7
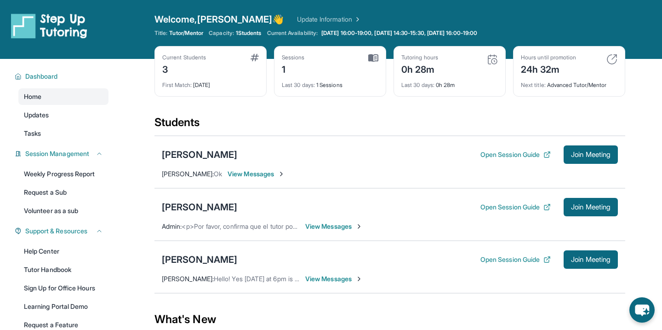
click at [326, 228] on span "View Messages" at bounding box center [333, 226] width 57 height 9
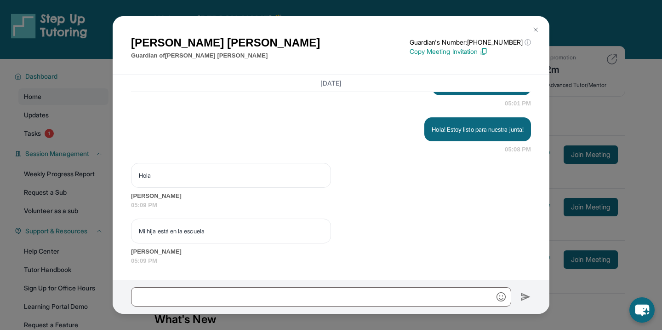
scroll to position [741, 0]
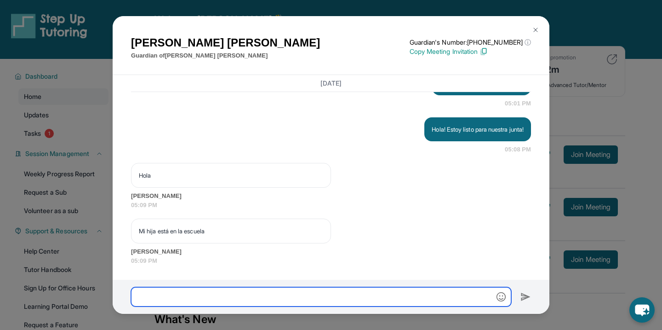
click at [215, 298] on input "text" at bounding box center [321, 296] width 380 height 19
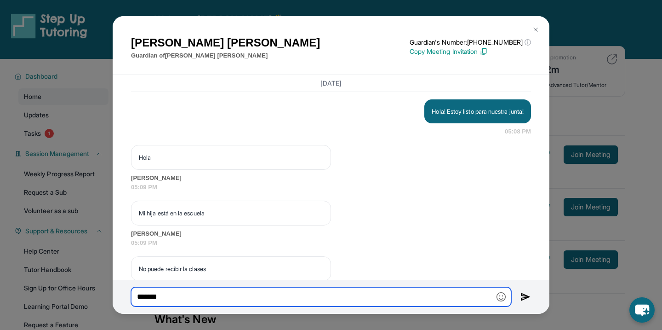
scroll to position [797, 0]
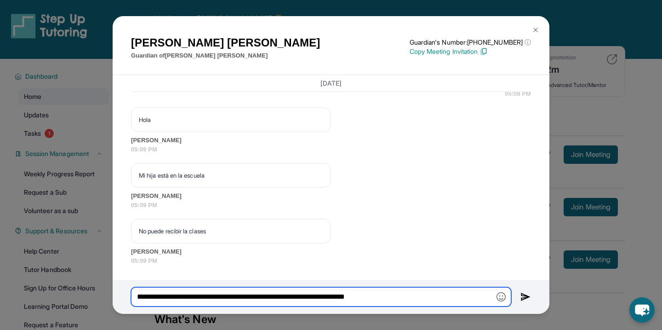
type input "**********"
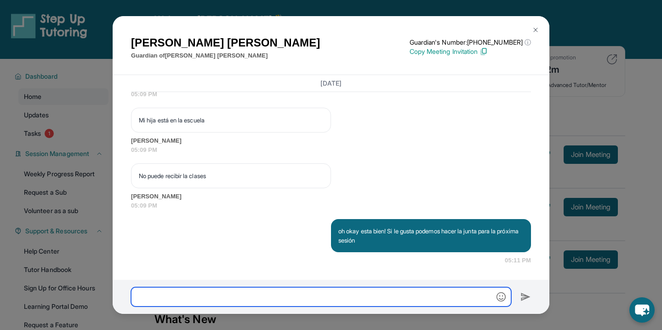
scroll to position [852, 0]
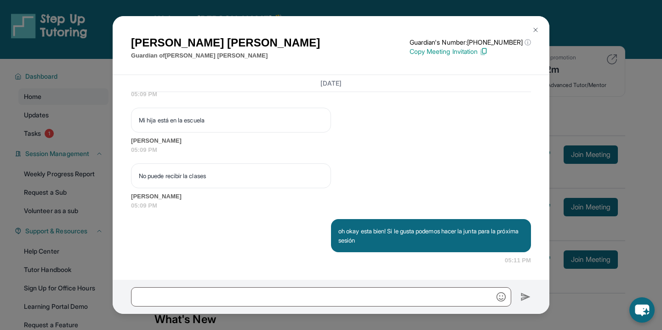
click at [531, 25] on button at bounding box center [535, 30] width 18 height 18
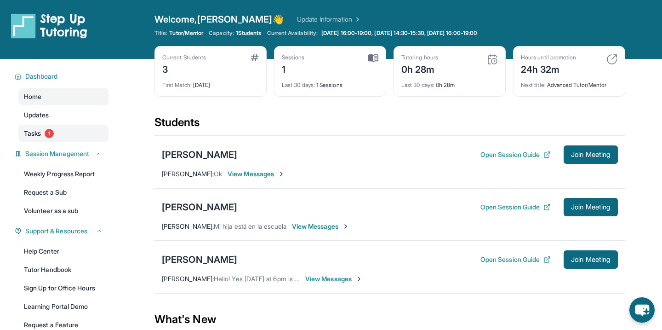
click at [58, 129] on link "Tasks 1" at bounding box center [63, 133] width 90 height 17
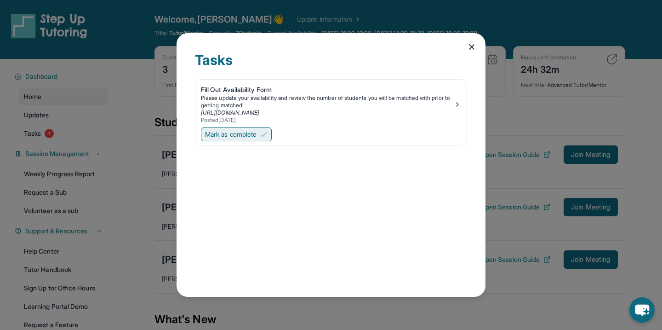
click at [244, 135] on span "Mark as complete" at bounding box center [230, 134] width 51 height 9
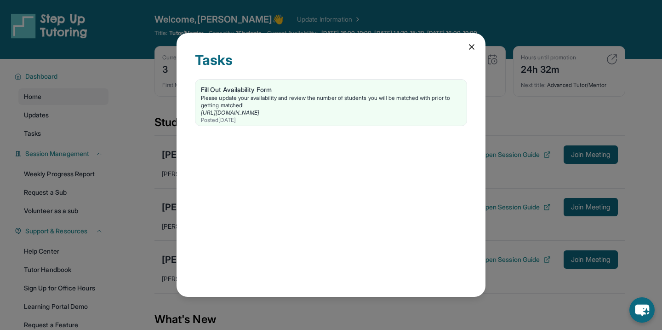
click at [470, 47] on icon at bounding box center [471, 46] width 9 height 9
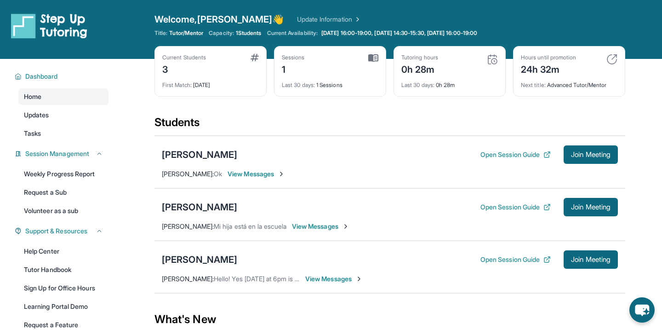
click at [323, 230] on span "View Messages" at bounding box center [320, 226] width 57 height 9
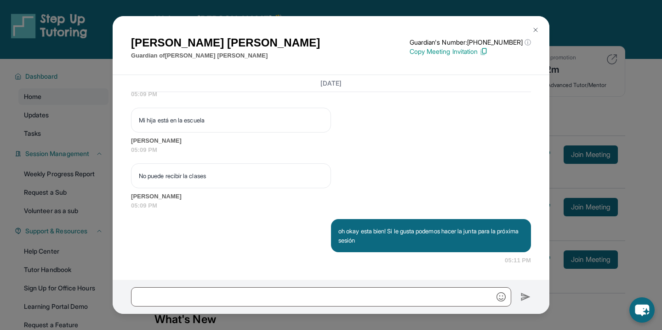
scroll to position [135, 0]
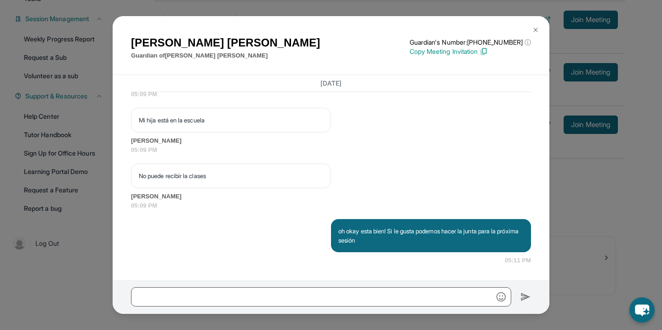
click at [543, 34] on button at bounding box center [535, 30] width 18 height 18
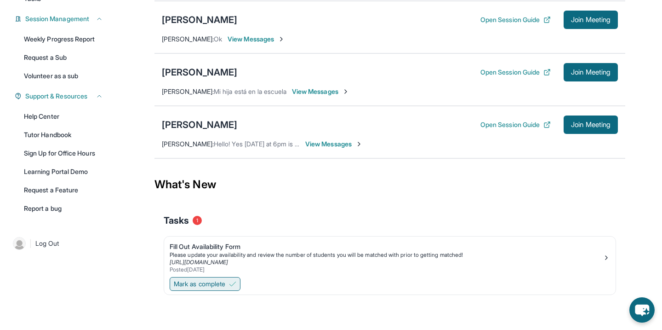
click at [209, 279] on span "Mark as complete" at bounding box center [199, 283] width 51 height 9
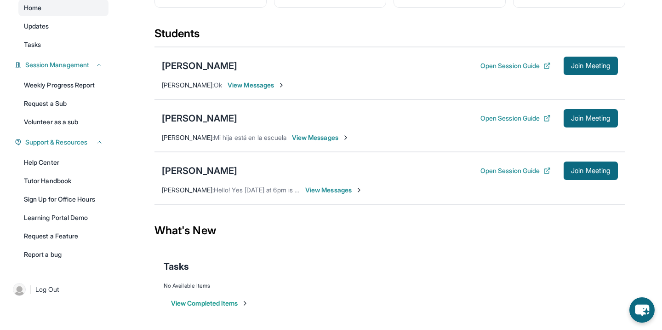
click at [323, 138] on span "View Messages" at bounding box center [320, 137] width 57 height 9
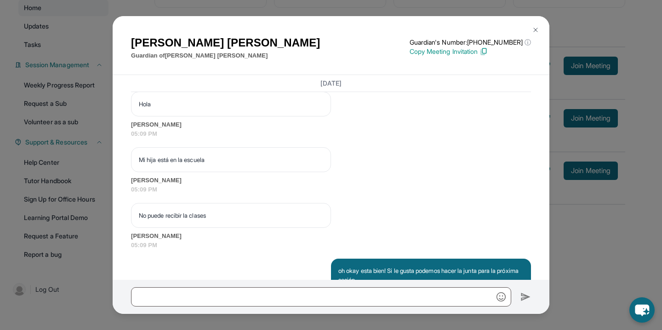
scroll to position [852, 0]
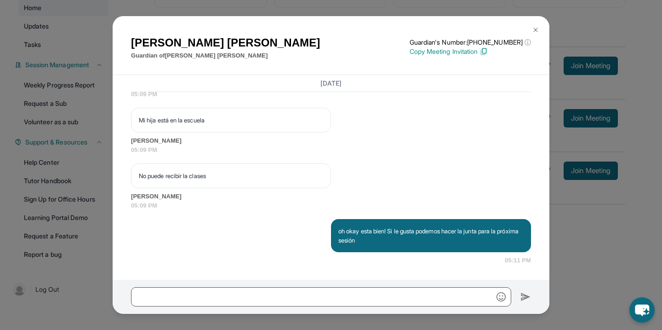
click at [104, 152] on div "Ingrid Zaldana Guardian of Isabella Sibrian Guardian's Number: +16892103880 ⓘ T…" at bounding box center [331, 165] width 662 height 330
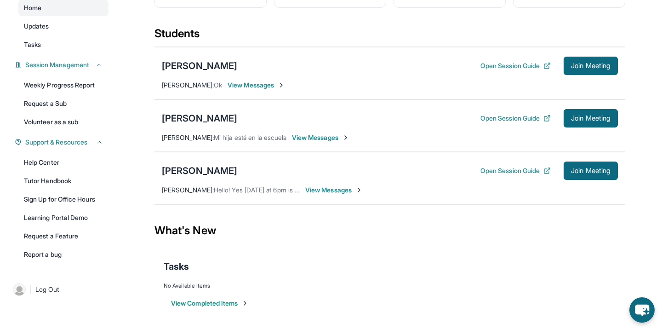
scroll to position [0, 0]
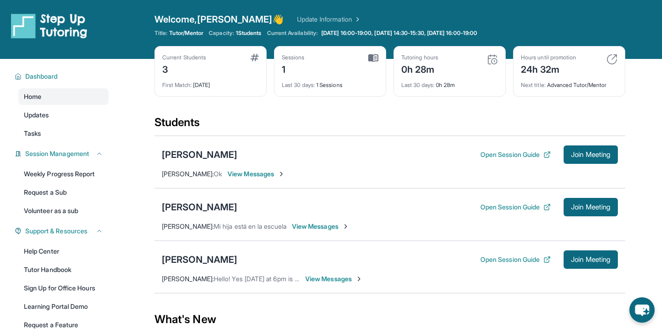
click at [240, 202] on div "Isabella Sibrian Open Session Guide Join Meeting" at bounding box center [390, 207] width 456 height 18
click at [590, 257] on span "Join Meeting" at bounding box center [591, 260] width 40 height 6
click at [184, 257] on div "[PERSON_NAME]" at bounding box center [199, 259] width 75 height 13
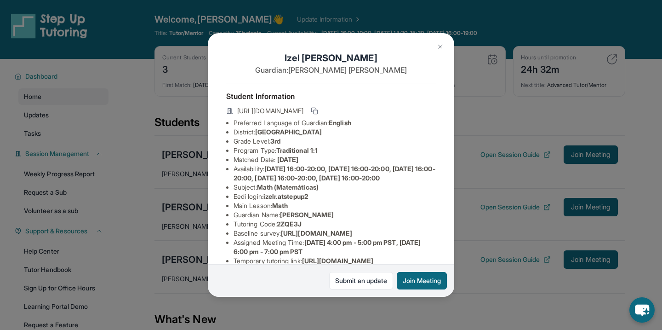
click at [183, 259] on div "Izel Rios Guardian: Windie Rios Student Information https://student-portal.step…" at bounding box center [331, 165] width 662 height 330
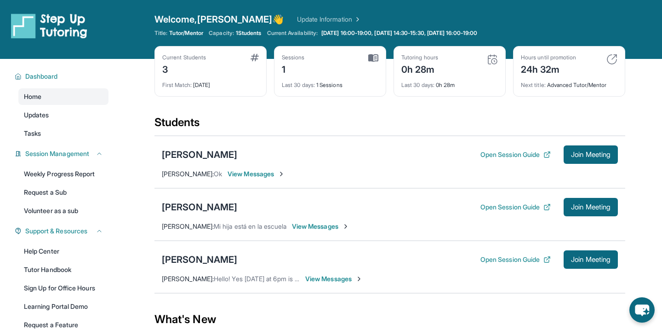
click at [335, 275] on span "View Messages" at bounding box center [333, 278] width 57 height 9
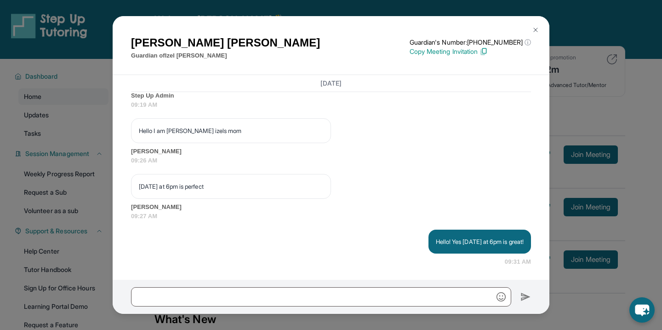
scroll to position [657, 0]
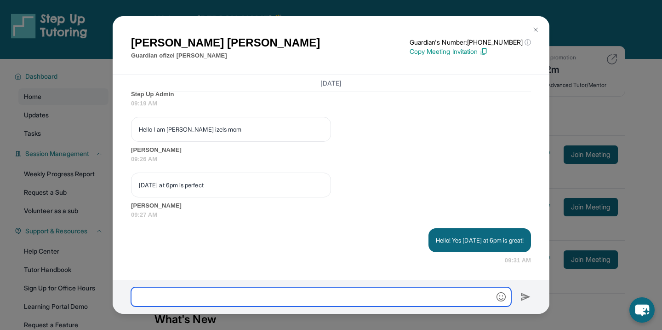
click at [287, 294] on input "text" at bounding box center [321, 296] width 380 height 19
type input "**********"
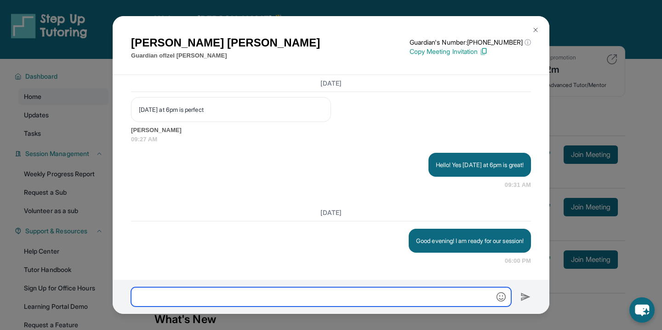
scroll to position [732, 0]
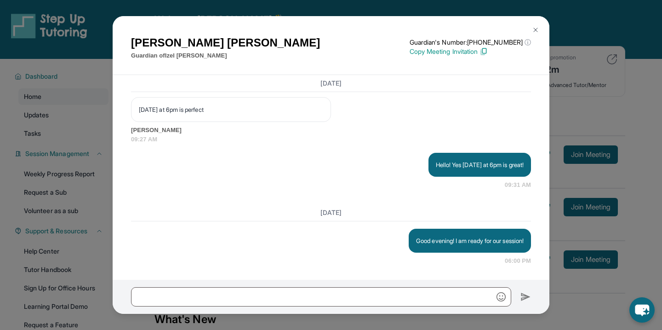
click at [532, 24] on button at bounding box center [535, 30] width 18 height 18
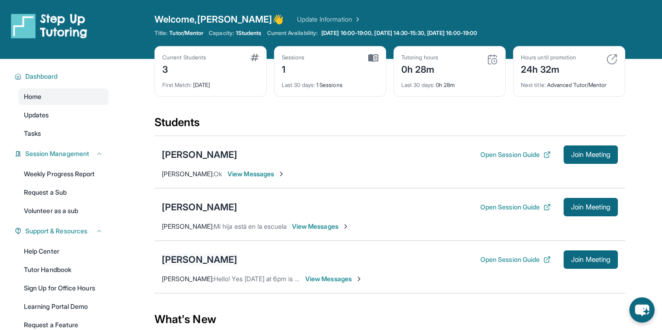
click at [191, 262] on div "[PERSON_NAME]" at bounding box center [199, 259] width 75 height 13
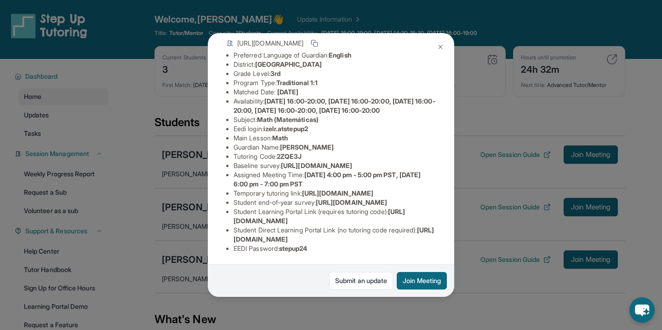
scroll to position [158, 0]
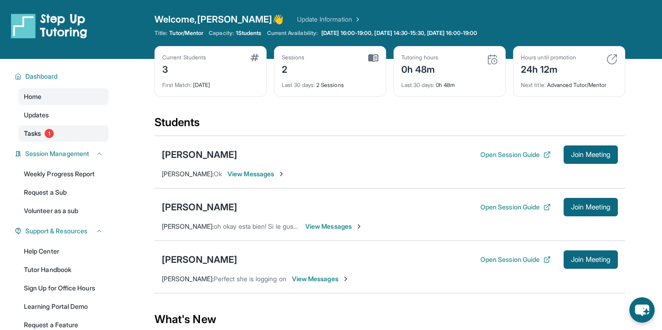
click at [70, 136] on link "Tasks 1" at bounding box center [63, 133] width 90 height 17
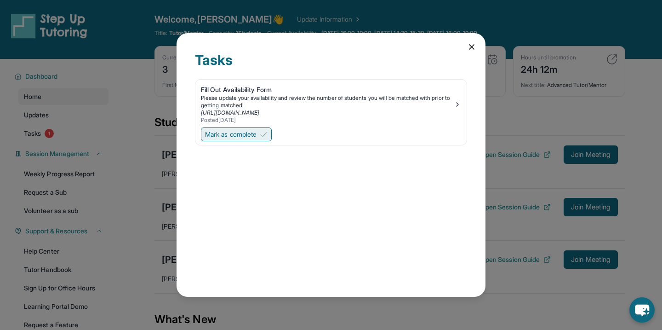
click at [263, 135] on button "Mark as complete" at bounding box center [236, 134] width 71 height 14
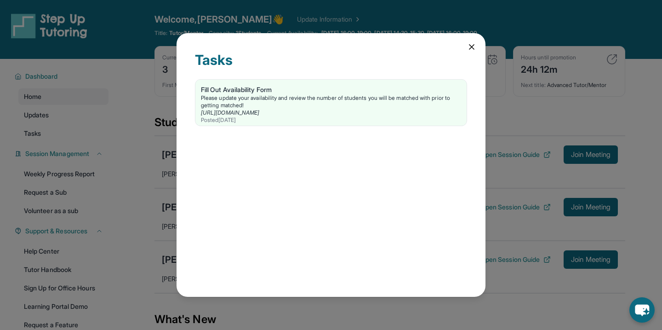
click at [472, 44] on icon at bounding box center [471, 46] width 9 height 9
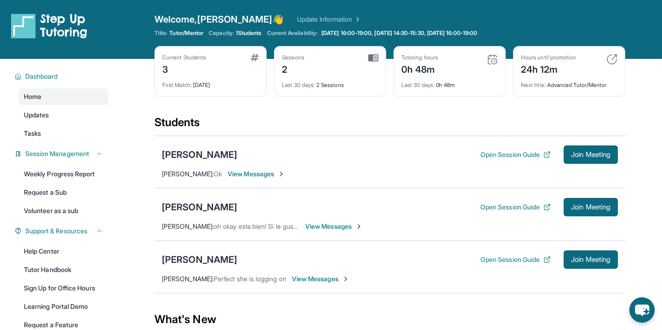
click at [448, 73] on div "Tutoring hours 0h 48m" at bounding box center [449, 65] width 97 height 22
click at [490, 59] on img at bounding box center [492, 59] width 11 height 11
click at [492, 60] on img at bounding box center [492, 59] width 11 height 11
click at [451, 59] on div "Tutoring hours 0h 48m" at bounding box center [449, 65] width 97 height 22
click at [430, 76] on div "Tutoring hours 0h 48m Last 30 days : 0h 48m" at bounding box center [450, 71] width 112 height 51
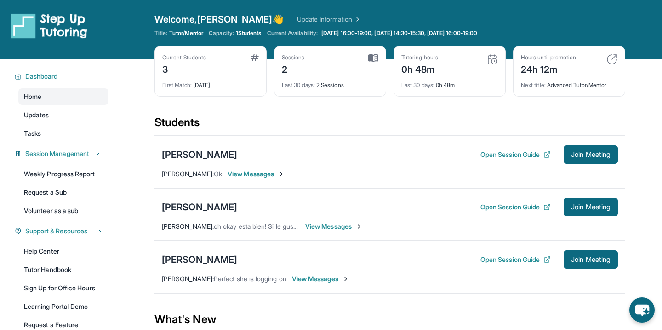
click at [440, 84] on div "Last 30 days : 0h 48m" at bounding box center [449, 82] width 97 height 13
click at [497, 154] on button "Open Session Guide" at bounding box center [516, 154] width 70 height 9
click at [254, 176] on span "View Messages" at bounding box center [256, 173] width 57 height 9
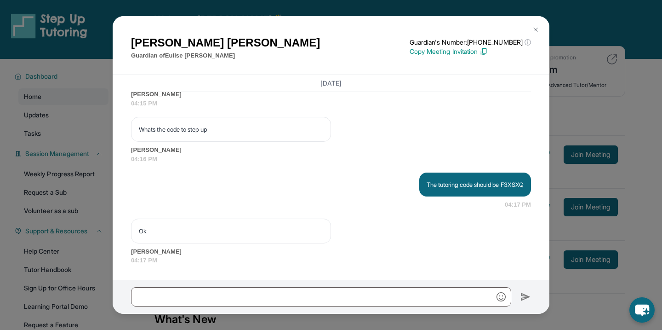
scroll to position [852, 0]
click at [535, 35] on button at bounding box center [535, 30] width 18 height 18
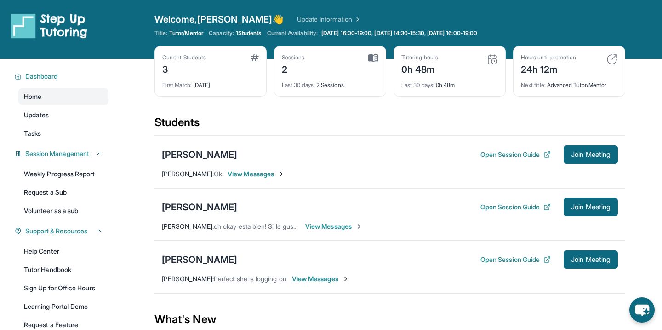
click at [459, 63] on div "Tutoring hours 0h 48m" at bounding box center [449, 65] width 97 height 22
click at [426, 65] on div "0h 48m" at bounding box center [419, 68] width 37 height 15
click at [425, 65] on div "0h 48m" at bounding box center [419, 68] width 37 height 15
click at [441, 97] on div "Current Students 3 First Match : [DATE] Sessions 2 Last 30 days : 2 Sessions Tu…" at bounding box center [389, 80] width 471 height 69
click at [577, 153] on span "Join Meeting" at bounding box center [591, 155] width 40 height 6
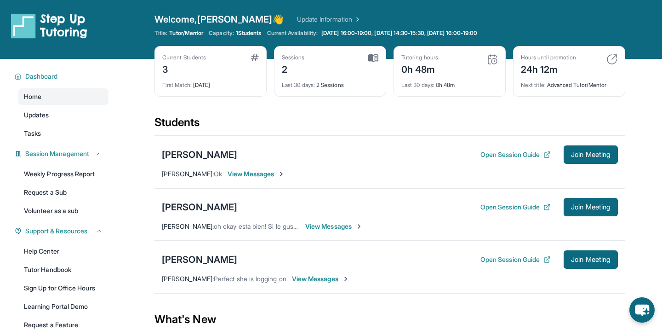
click at [427, 65] on div "0h 48m" at bounding box center [419, 68] width 37 height 15
click at [372, 118] on div "Students" at bounding box center [389, 125] width 471 height 20
